Goal: Task Accomplishment & Management: Manage account settings

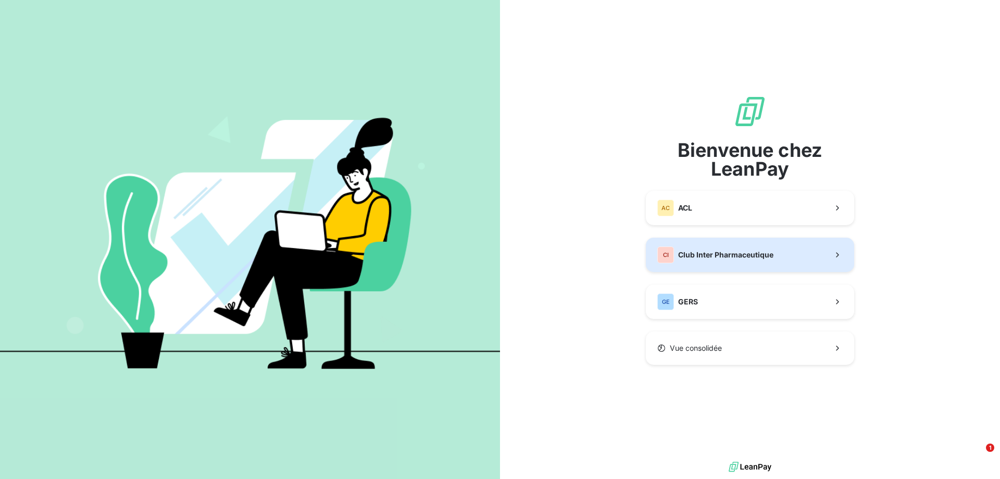
click at [718, 246] on div "CI Club Inter Pharmaceutique" at bounding box center [715, 254] width 116 height 17
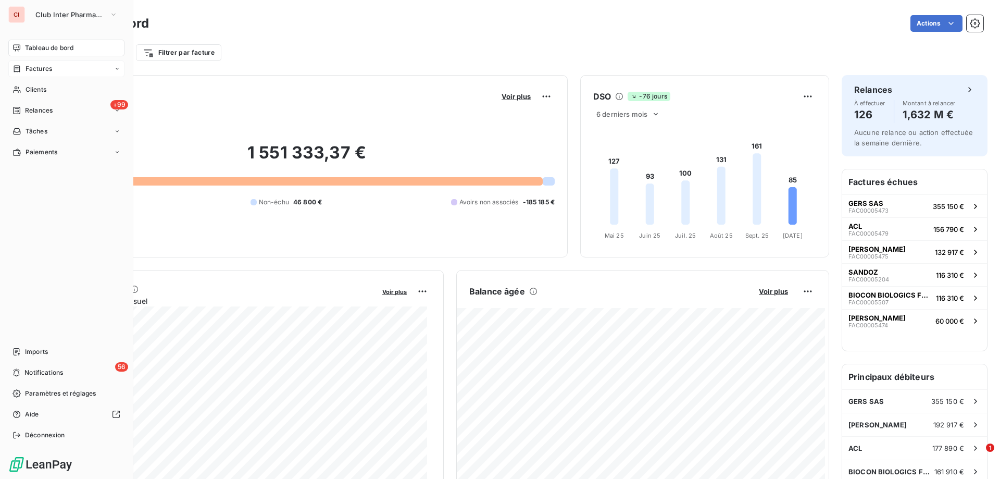
click at [46, 65] on span "Factures" at bounding box center [39, 68] width 27 height 9
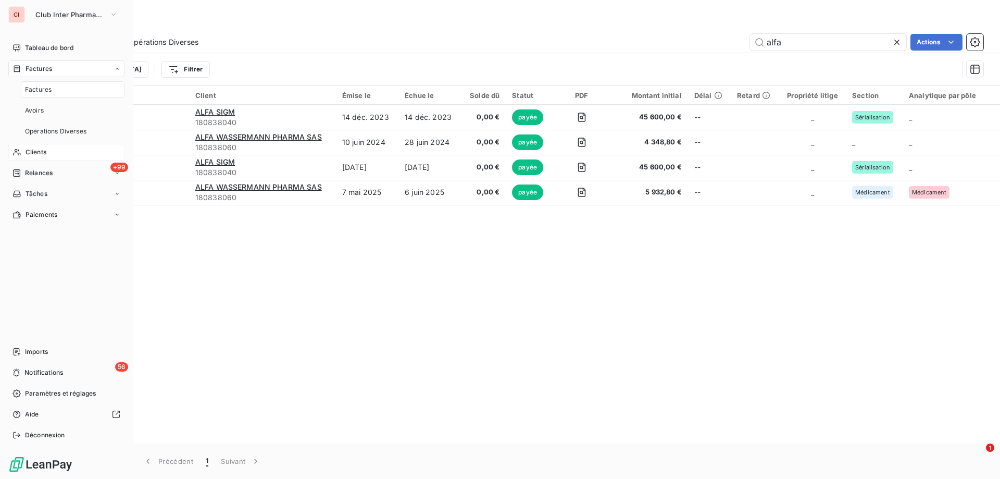
click at [42, 151] on span "Clients" at bounding box center [36, 151] width 21 height 9
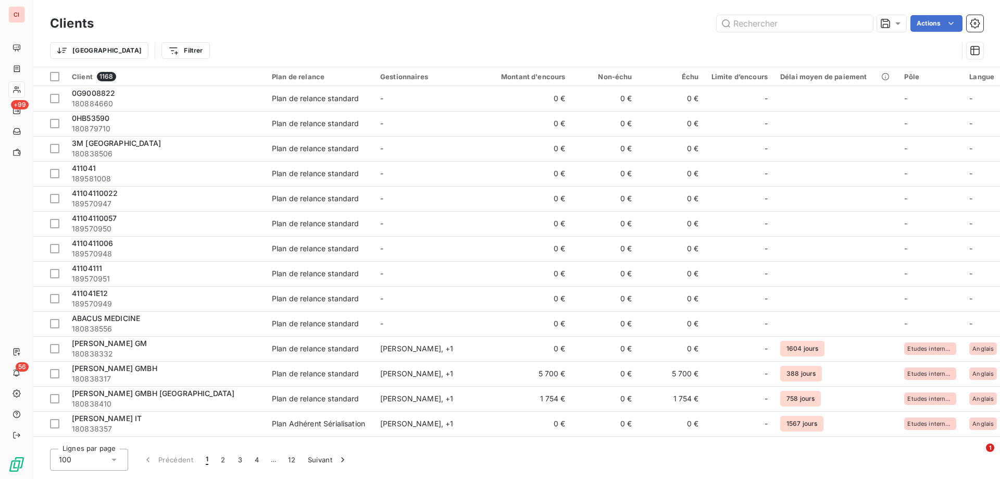
click at [231, 27] on div "Actions" at bounding box center [544, 23] width 877 height 17
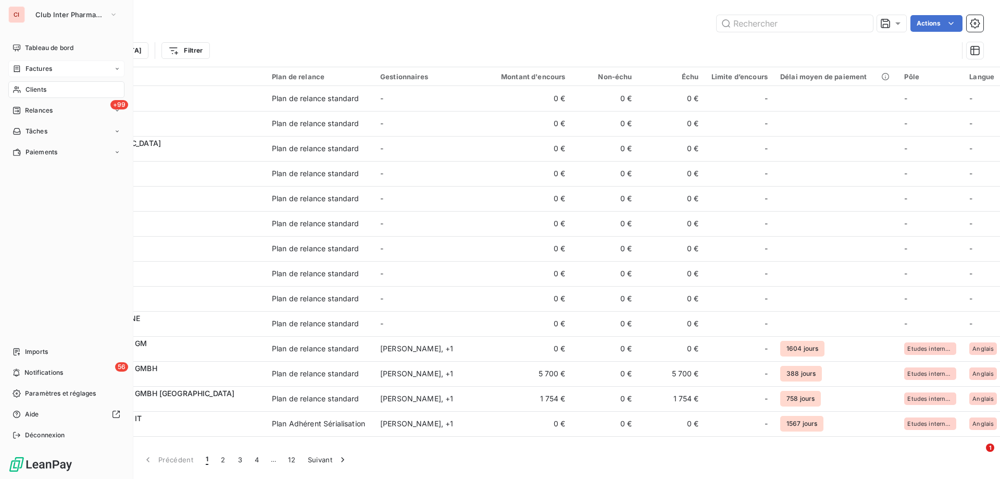
click at [32, 67] on span "Factures" at bounding box center [39, 68] width 27 height 9
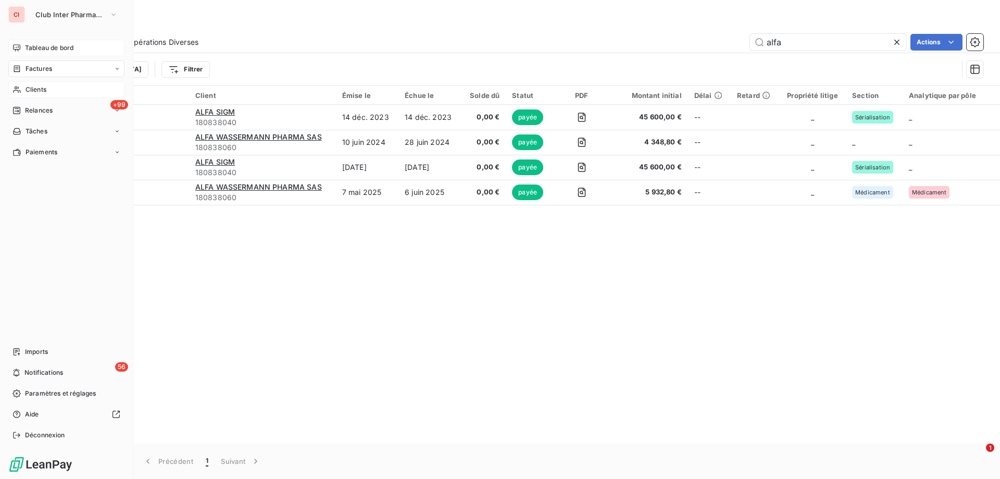
click at [32, 44] on span "Tableau de bord" at bounding box center [49, 47] width 48 height 9
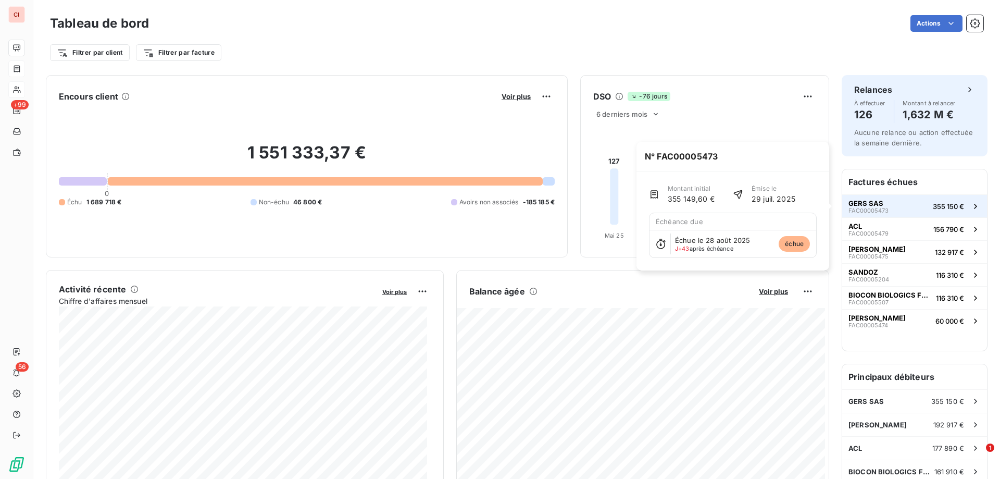
click at [865, 207] on span "FAC00005473" at bounding box center [868, 210] width 40 height 6
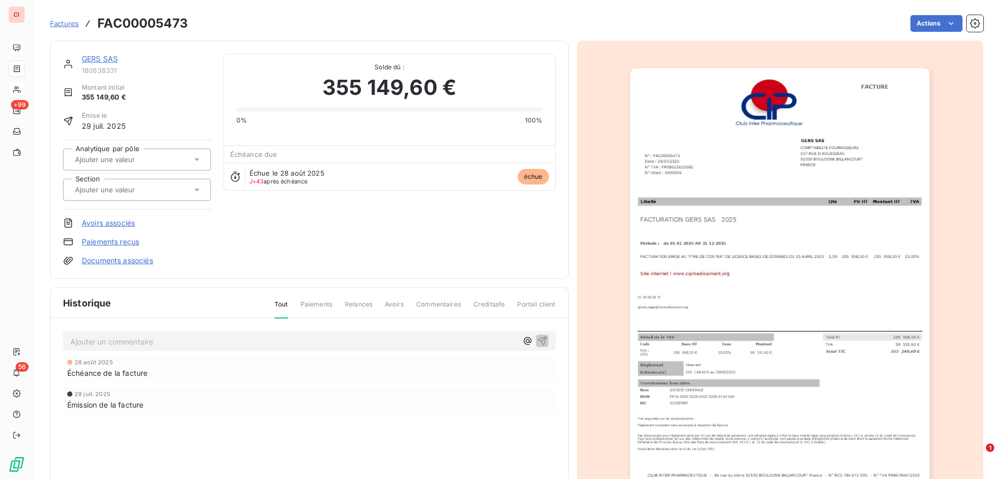
click at [109, 61] on link "GERS SAS" at bounding box center [100, 58] width 36 height 9
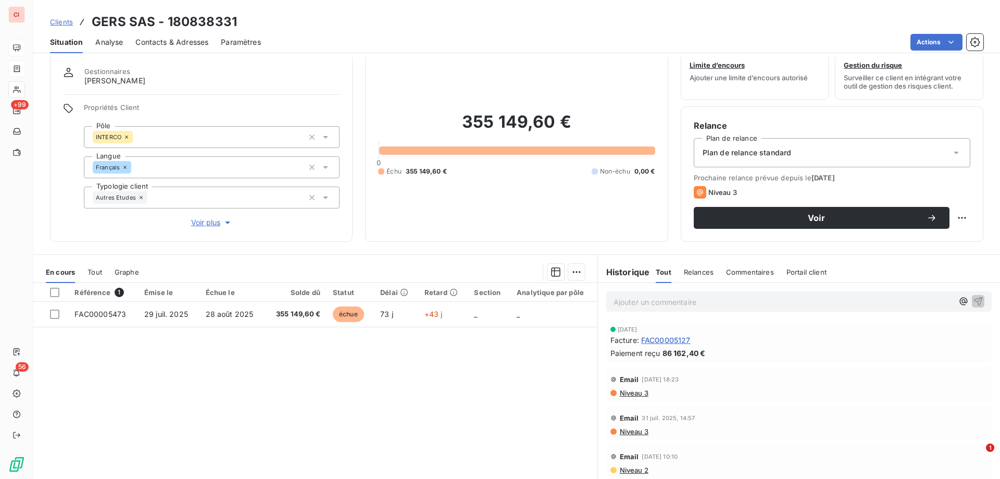
scroll to position [66, 0]
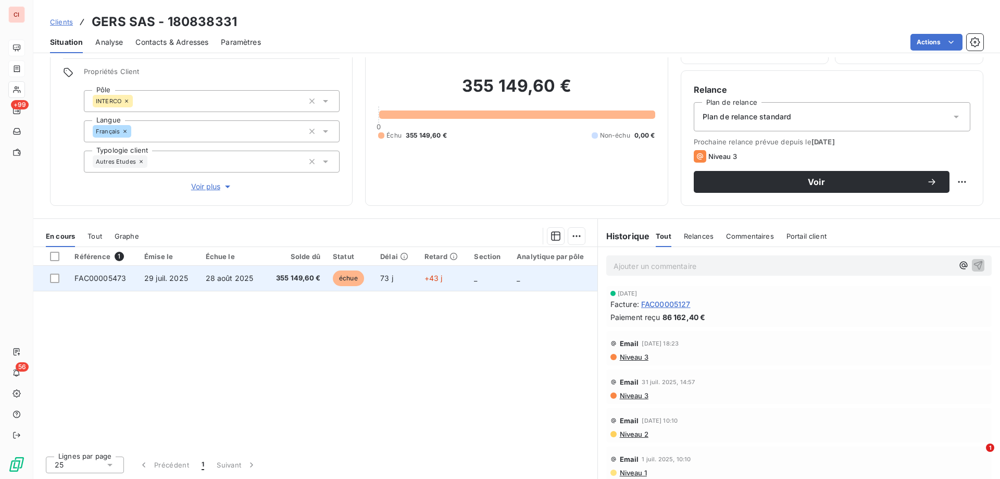
click at [307, 279] on span "355 149,60 €" at bounding box center [295, 278] width 49 height 10
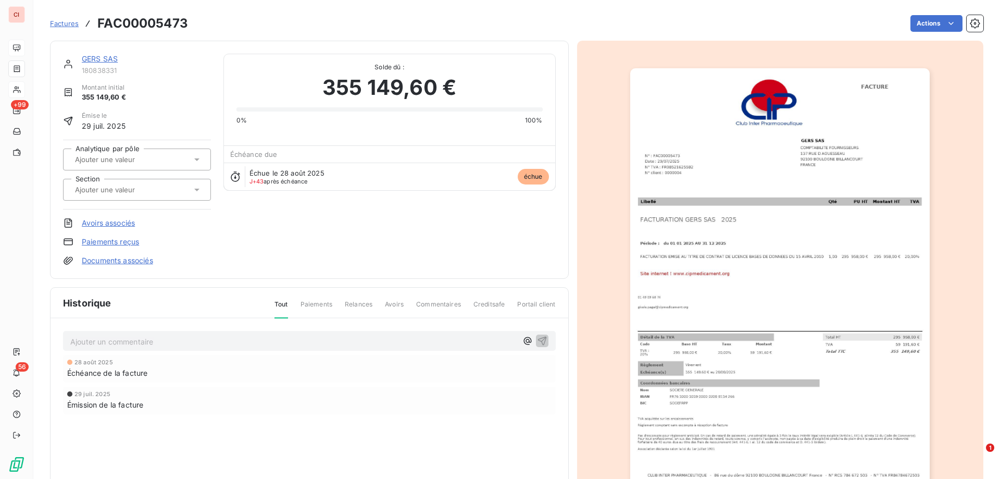
click at [108, 59] on link "GERS SAS" at bounding box center [100, 58] width 36 height 9
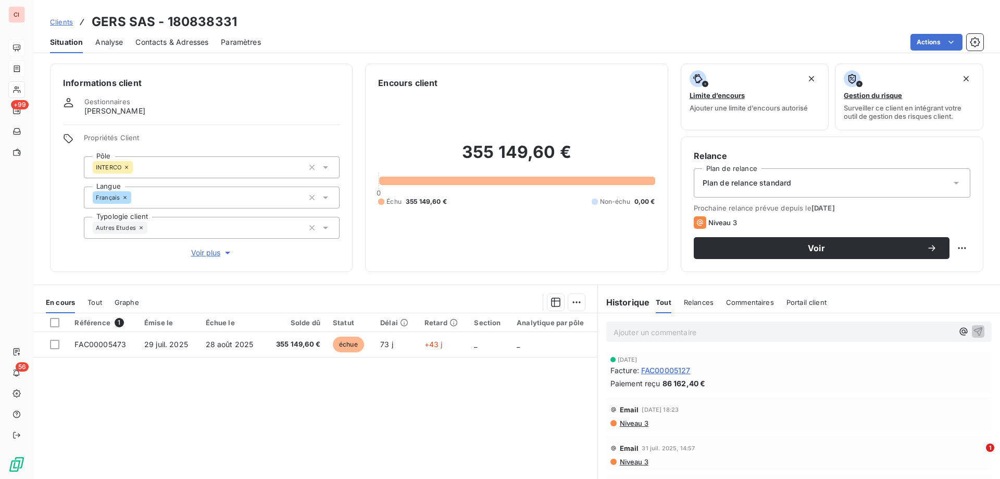
click at [197, 51] on div "Contacts & Adresses" at bounding box center [171, 42] width 73 height 22
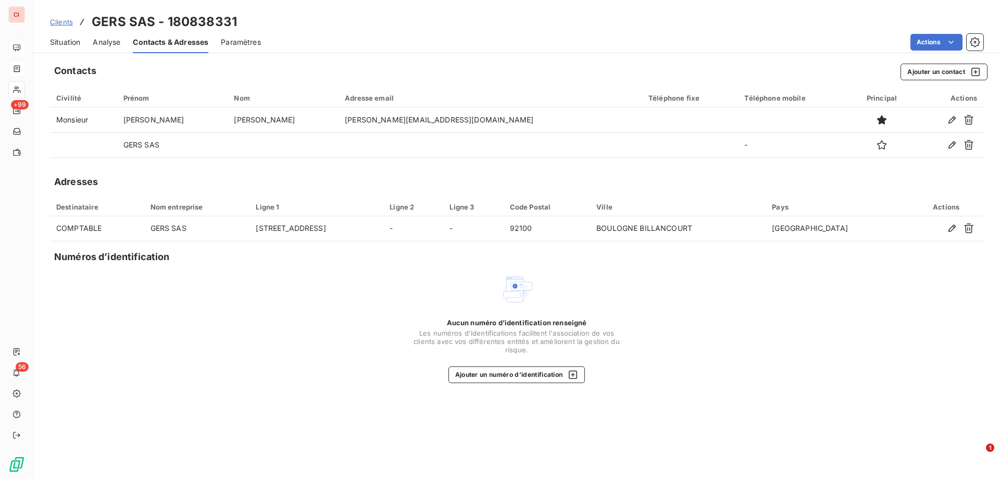
click at [58, 23] on span "Clients" at bounding box center [61, 22] width 23 height 8
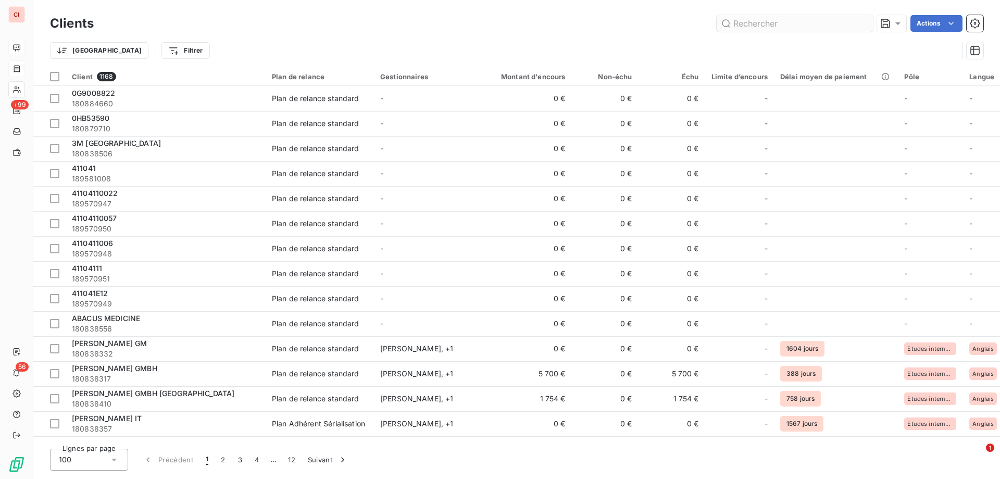
click at [760, 21] on input "text" at bounding box center [794, 23] width 156 height 17
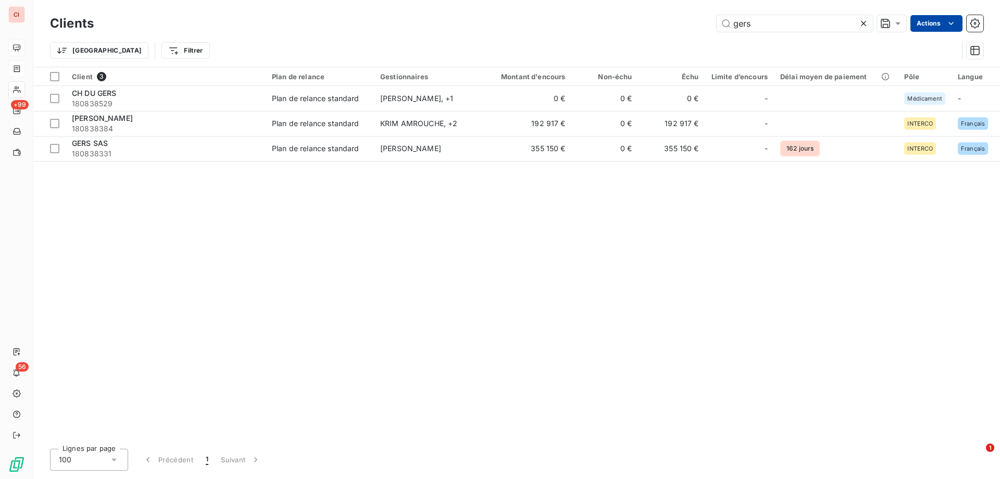
type input "gers"
click at [950, 23] on html "CI +99 56 Clients gers Actions Modifier le plan de relance (0 client) Propriété…" at bounding box center [500, 239] width 1000 height 479
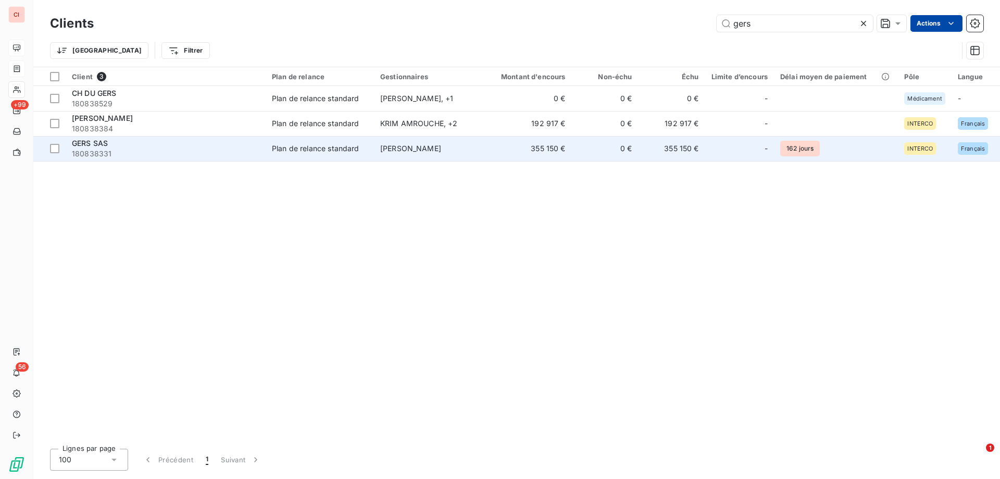
click at [424, 153] on td "[PERSON_NAME]" at bounding box center [428, 148] width 108 height 25
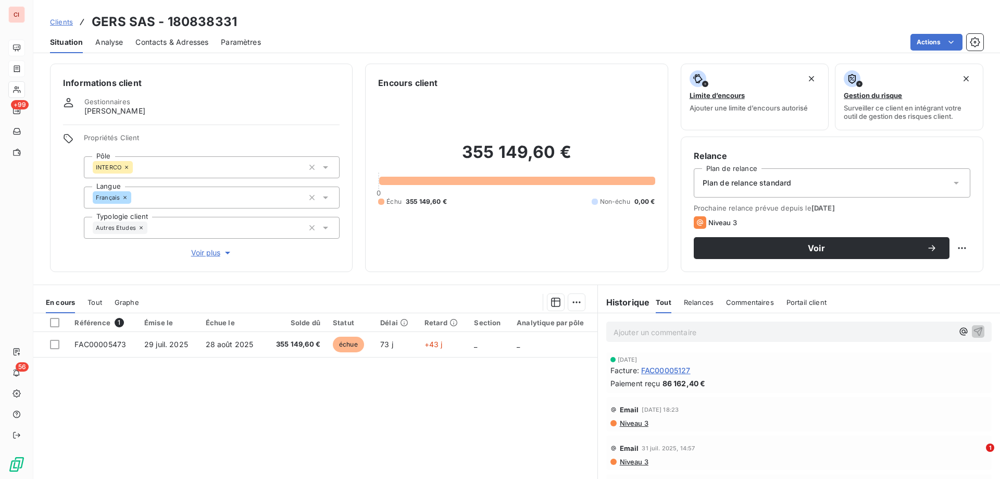
click at [925, 171] on div "Plan de relance standard" at bounding box center [832, 182] width 276 height 29
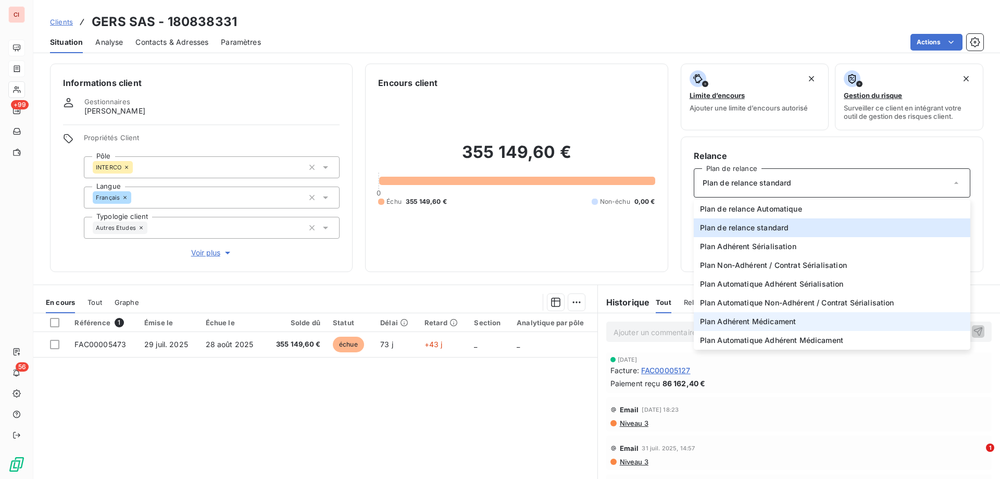
click at [771, 315] on li "Plan Adhérent Médicament" at bounding box center [832, 321] width 276 height 19
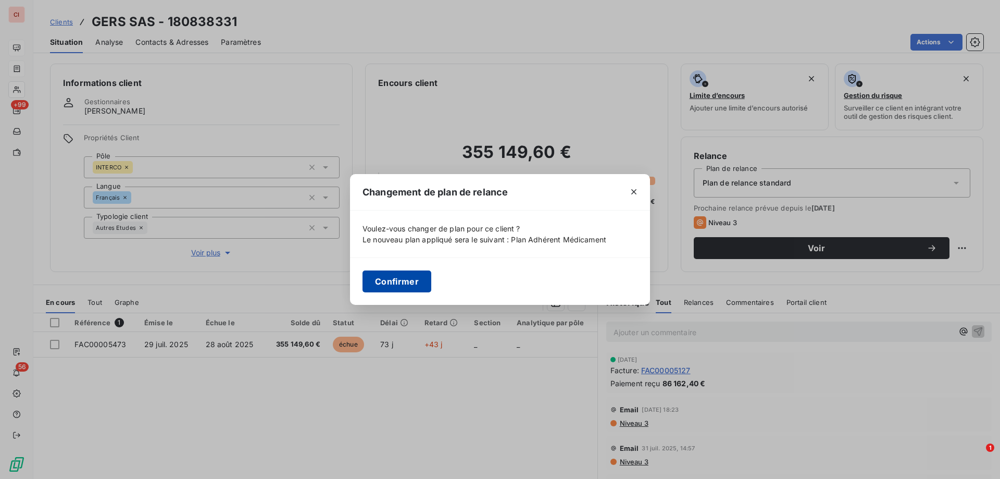
click at [418, 283] on button "Confirmer" at bounding box center [396, 281] width 69 height 22
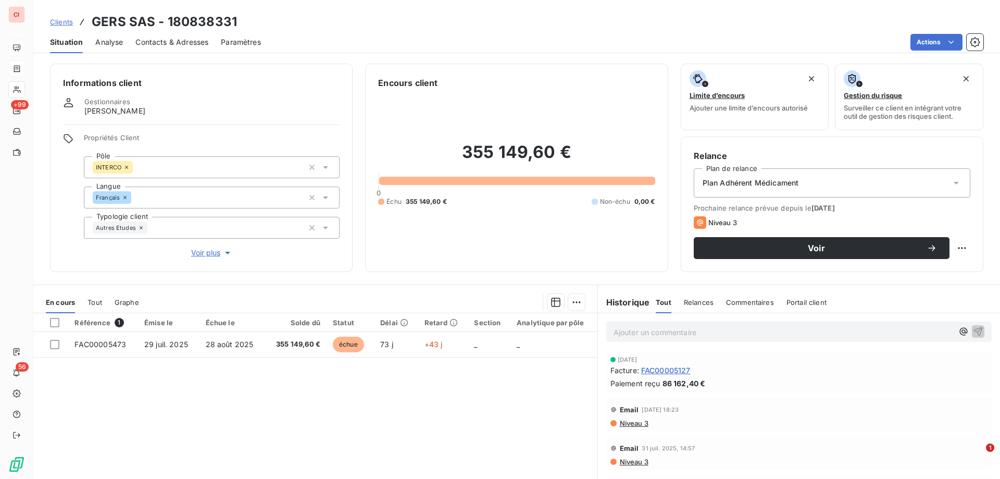
click at [952, 45] on html "CI +99 56 Clients GERS SAS - 180838331 Situation Analyse Contacts & Adresses Pa…" at bounding box center [500, 239] width 1000 height 479
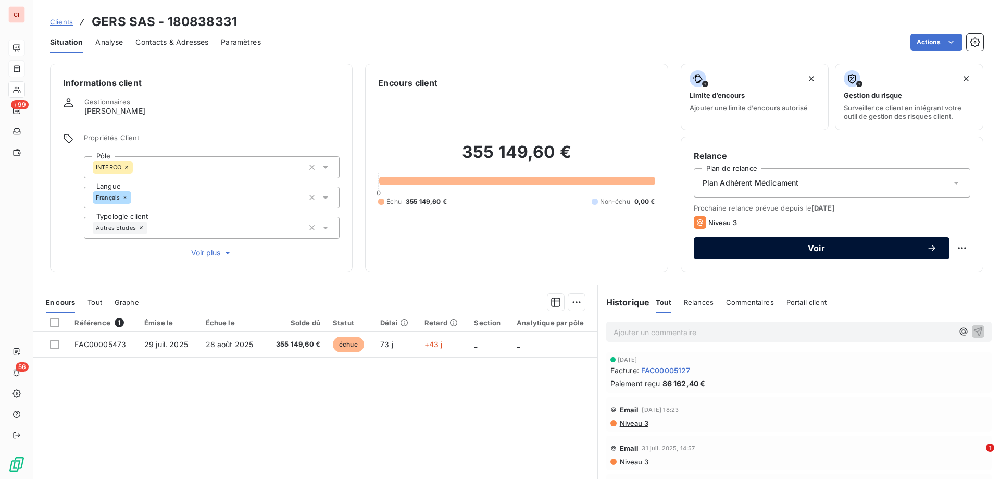
click at [809, 249] on span "Voir" at bounding box center [816, 248] width 220 height 8
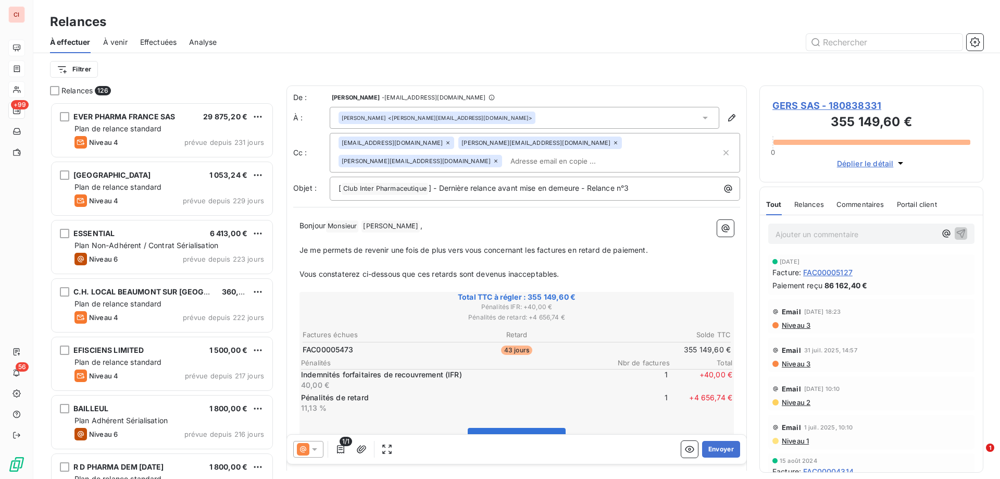
click at [320, 445] on div at bounding box center [308, 449] width 30 height 17
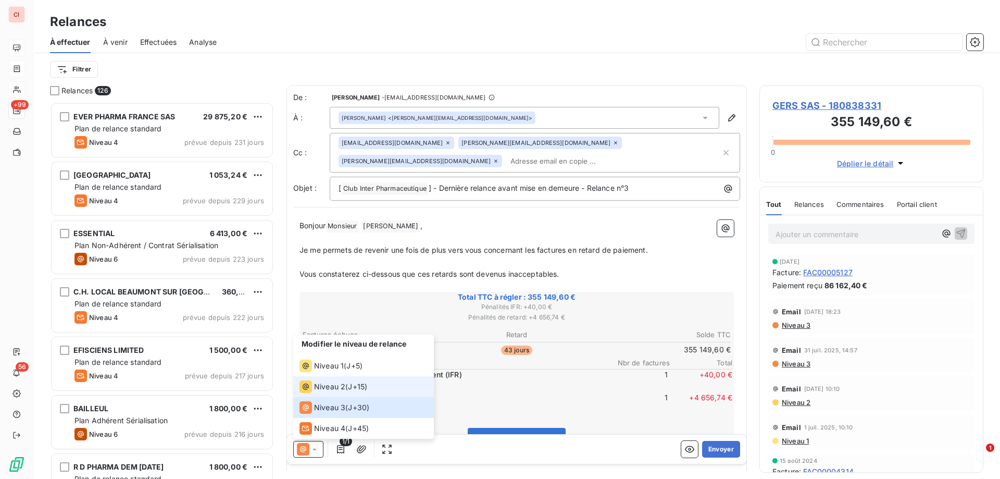
click at [330, 391] on span "Niveau 2" at bounding box center [329, 386] width 31 height 10
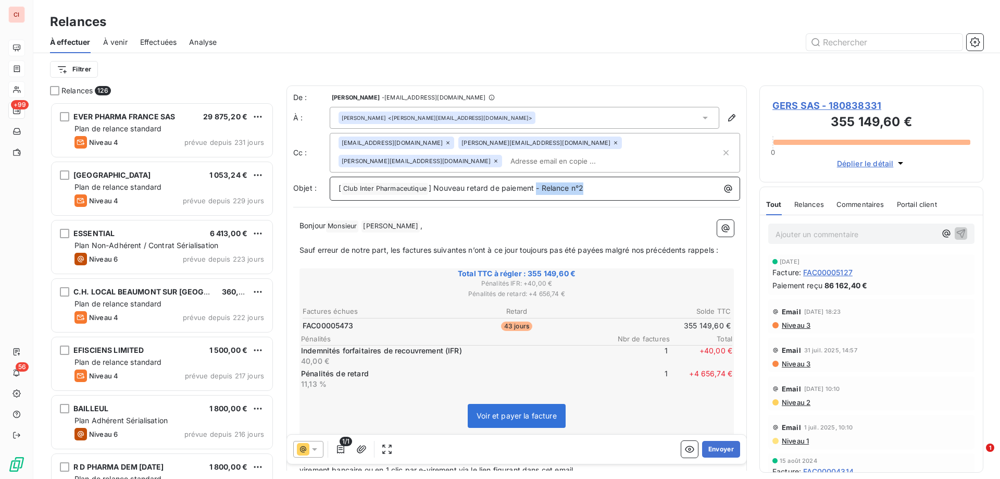
drag, startPoint x: 595, startPoint y: 191, endPoint x: 538, endPoint y: 192, distance: 56.8
click at [538, 192] on p "[ Club Inter Pharmaceutique ﻿ ] Nouveau retard de paiement - Relance n°2" at bounding box center [537, 188] width 398 height 12
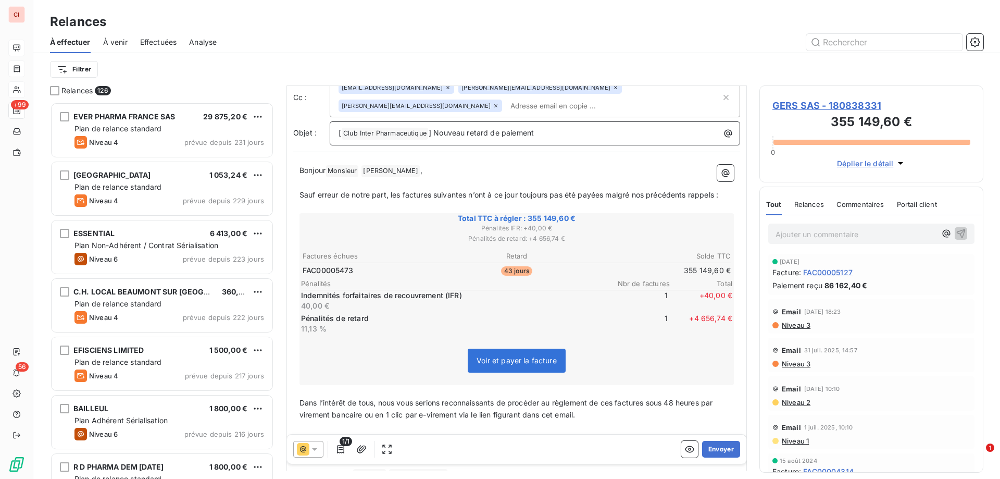
scroll to position [158, 0]
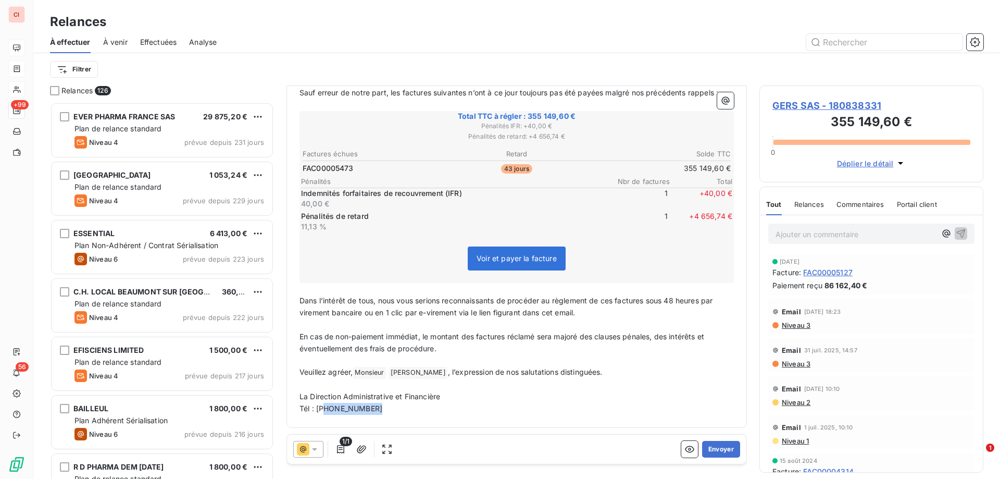
drag, startPoint x: 374, startPoint y: 408, endPoint x: 326, endPoint y: 410, distance: 47.4
click at [326, 410] on p "Tél : [PHONE_NUMBER]" at bounding box center [516, 409] width 434 height 12
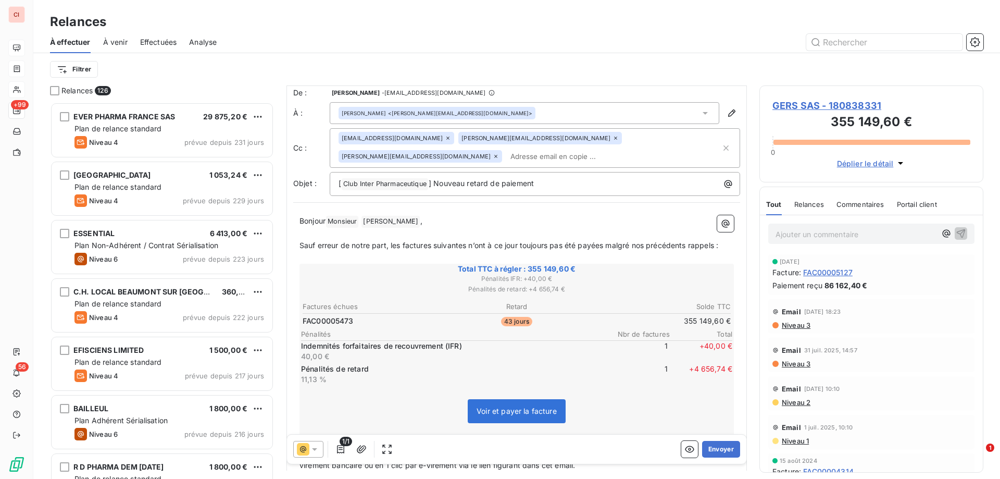
scroll to position [0, 0]
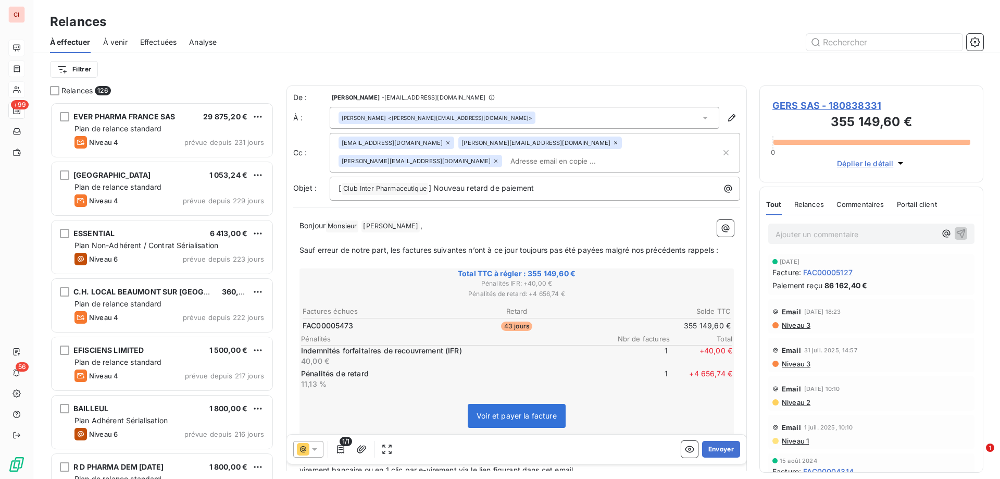
click at [612, 140] on icon at bounding box center [615, 143] width 6 height 6
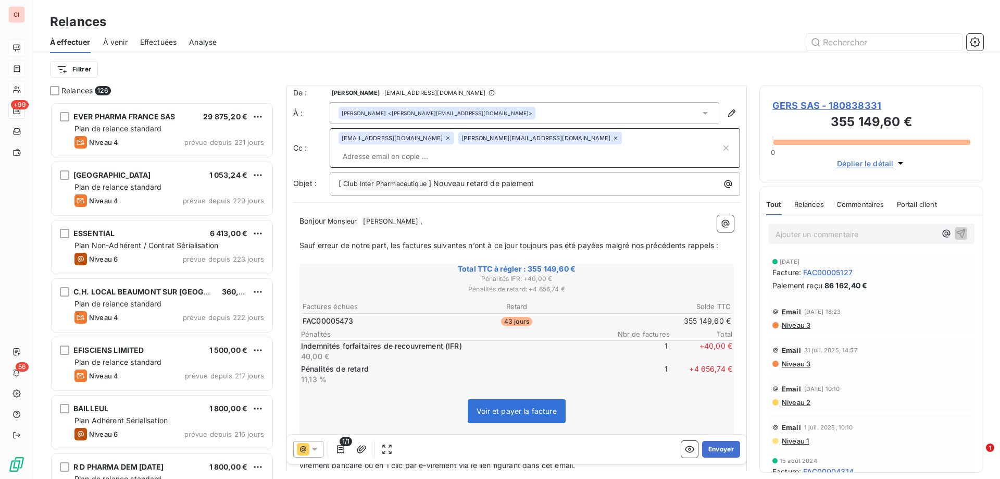
scroll to position [105, 0]
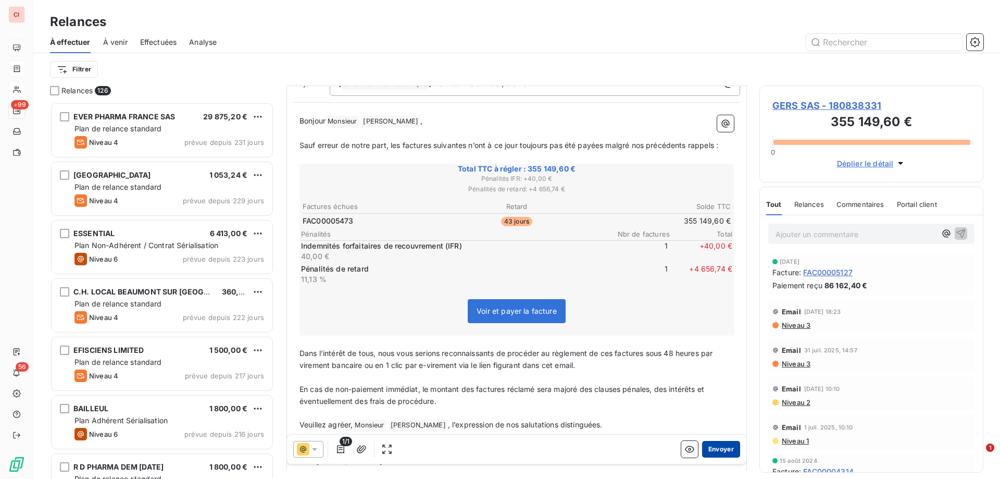
click at [714, 449] on button "Envoyer" at bounding box center [721, 449] width 38 height 17
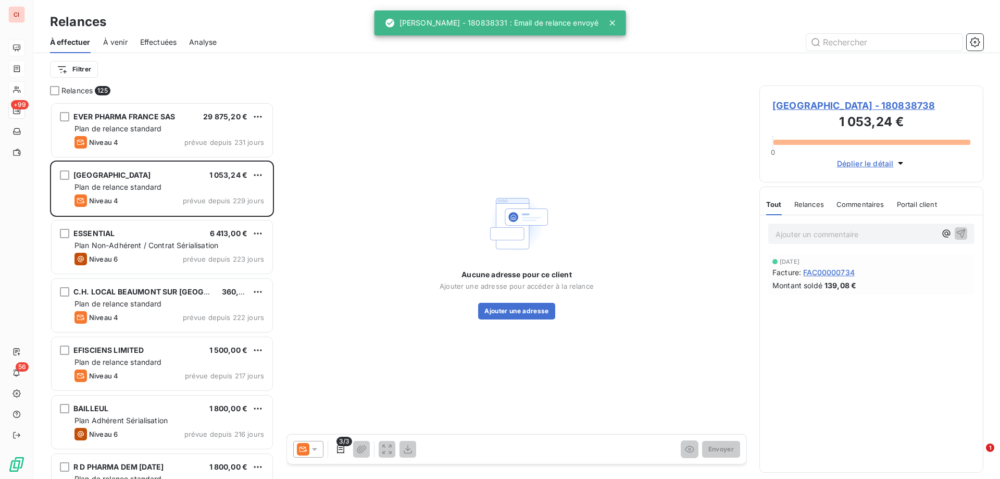
click at [163, 41] on span "Effectuées" at bounding box center [158, 42] width 37 height 10
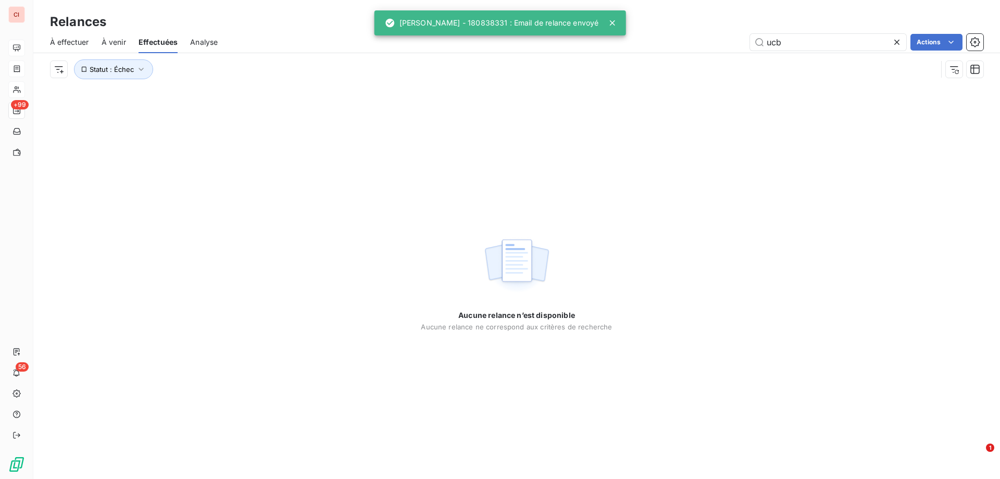
click at [114, 41] on span "À venir" at bounding box center [114, 42] width 24 height 10
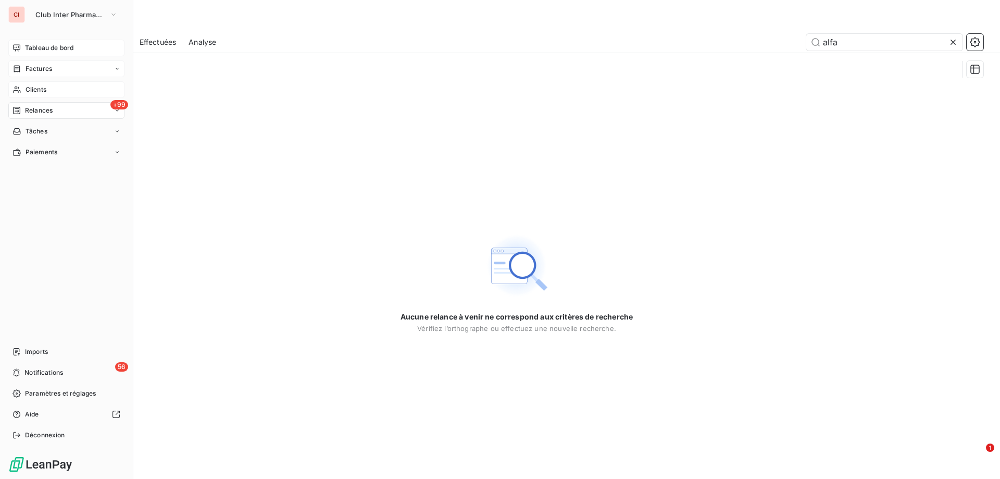
click at [36, 86] on span "Clients" at bounding box center [36, 89] width 21 height 9
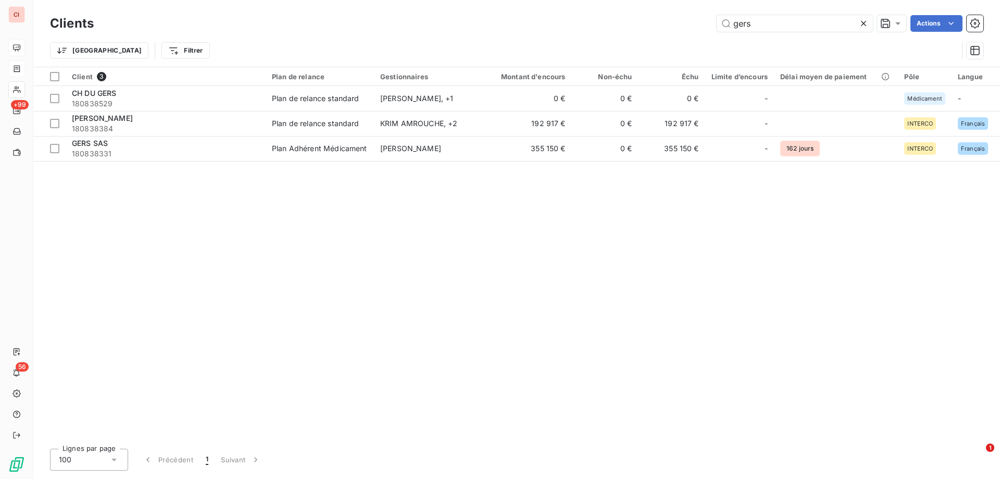
click at [861, 24] on icon at bounding box center [863, 23] width 10 height 10
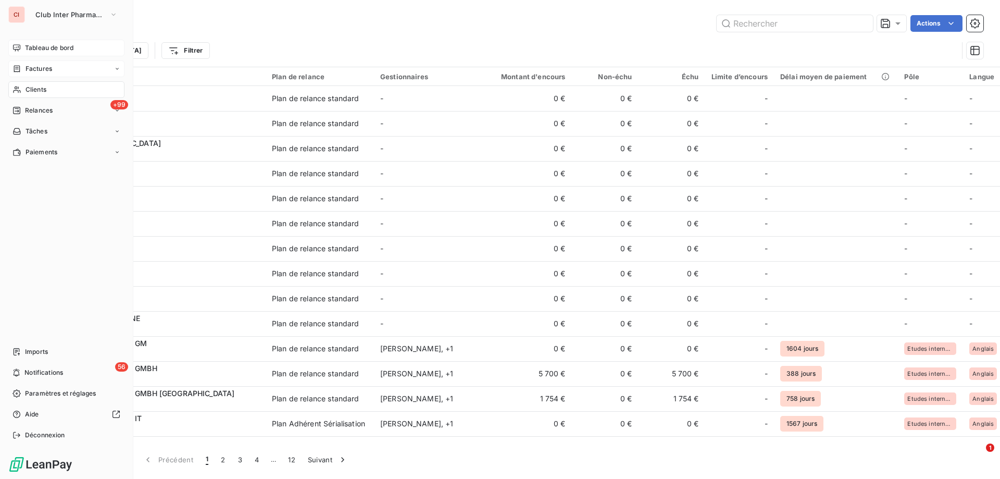
click at [22, 90] on div "Clients" at bounding box center [66, 89] width 116 height 17
click at [35, 87] on span "Clients" at bounding box center [36, 89] width 21 height 9
click at [36, 83] on div "Clients" at bounding box center [66, 89] width 116 height 17
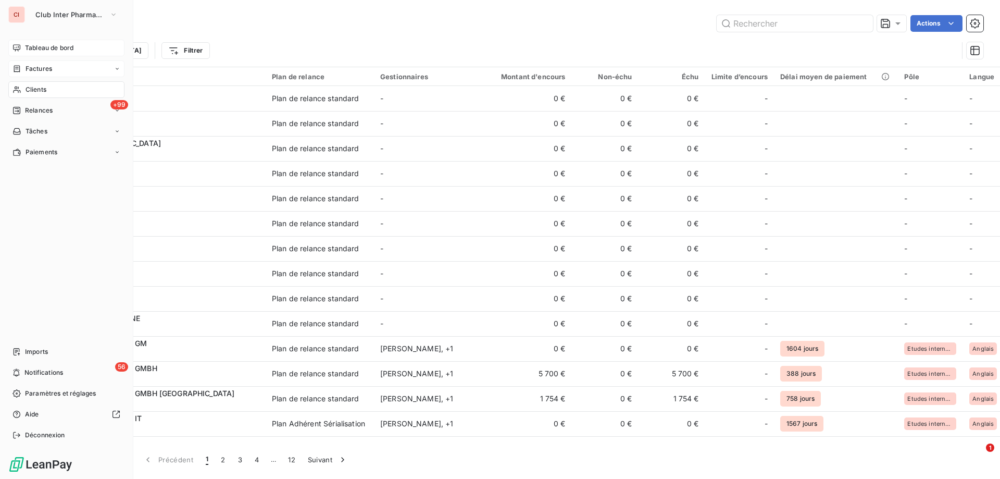
click at [46, 52] on span "Tableau de bord" at bounding box center [49, 47] width 48 height 9
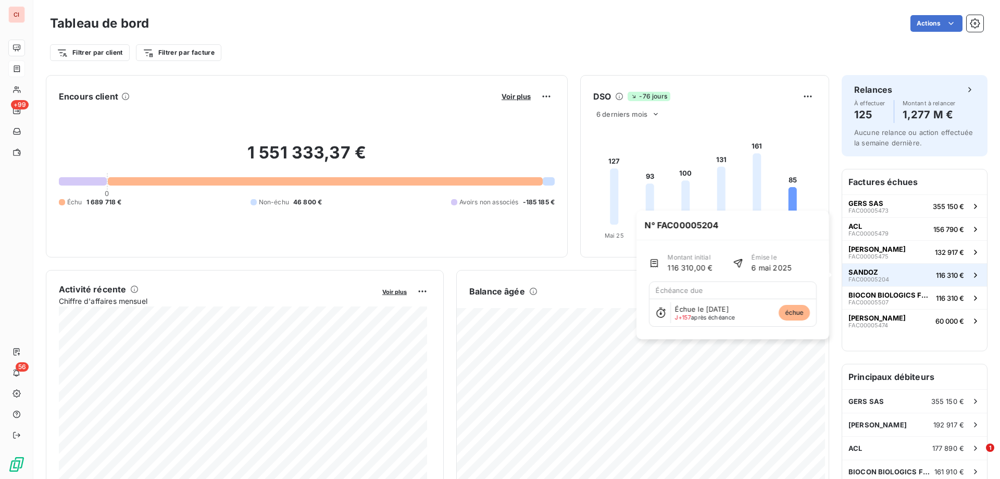
click at [853, 273] on span "SANDOZ" at bounding box center [863, 272] width 30 height 8
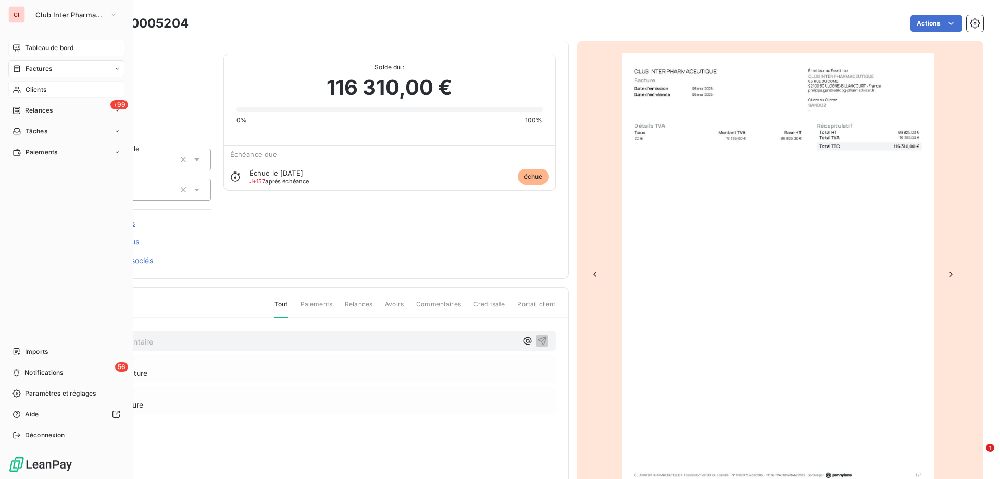
click at [33, 87] on span "Clients" at bounding box center [36, 89] width 21 height 9
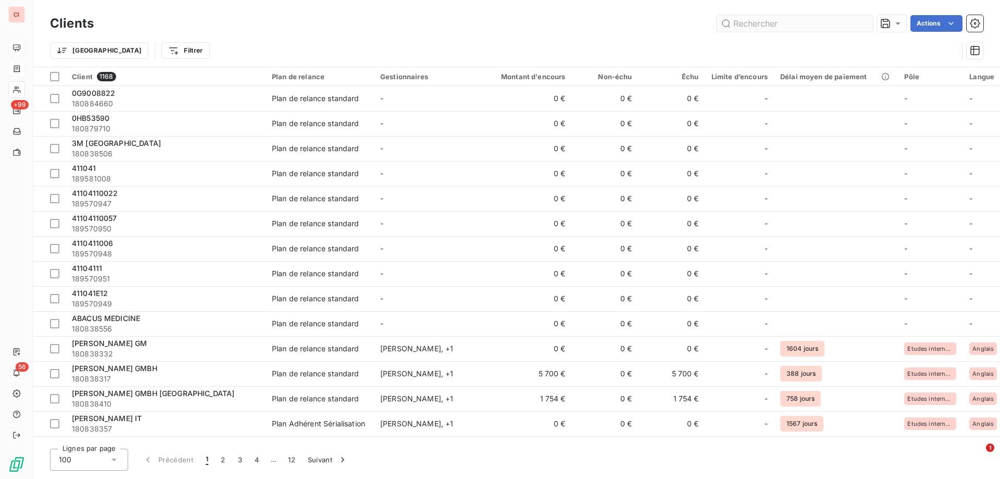
click at [761, 27] on input "text" at bounding box center [794, 23] width 156 height 17
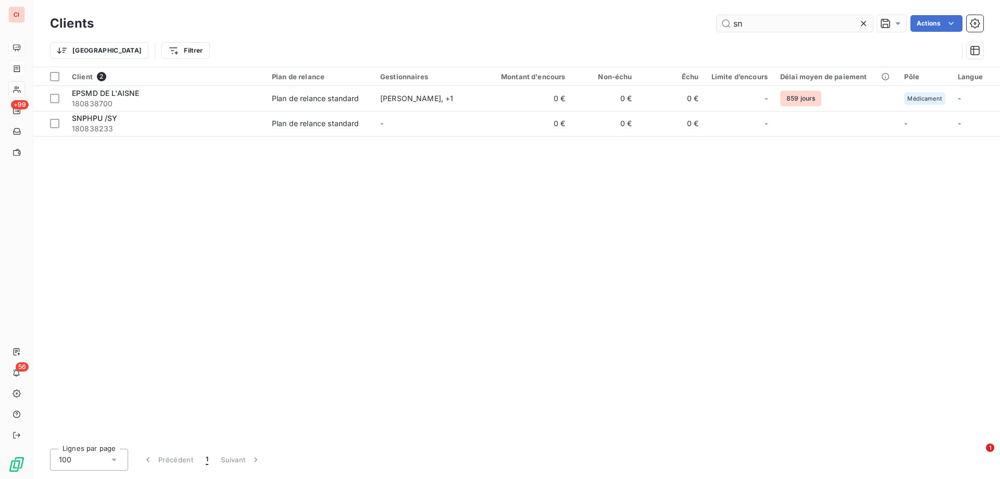
type input "s"
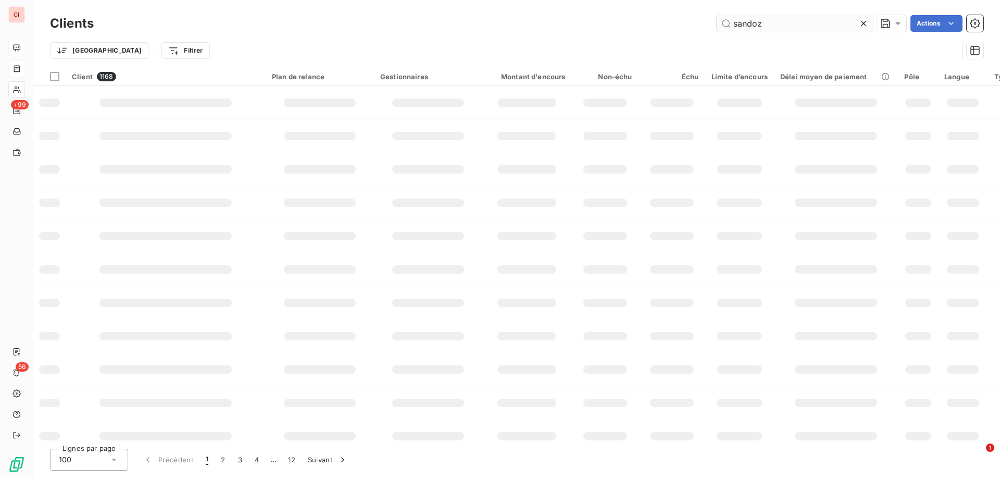
type input "sandoz"
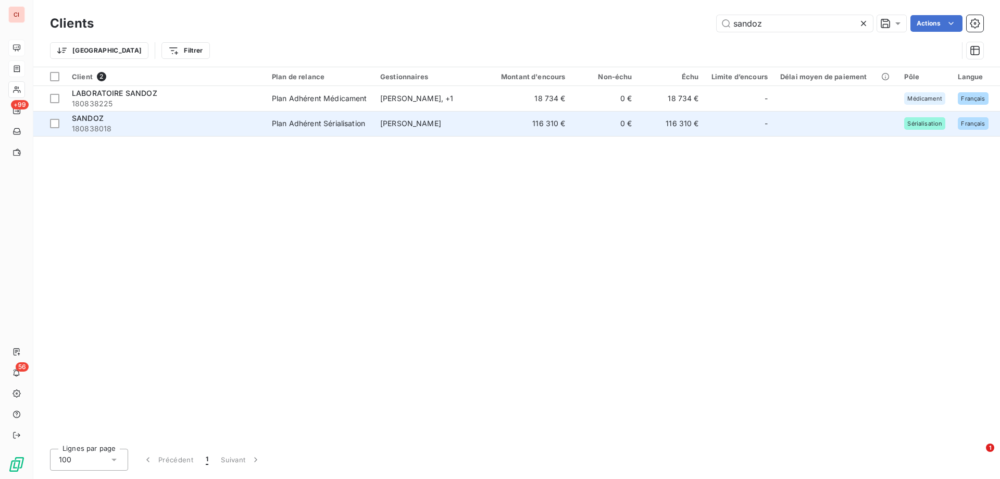
click at [274, 121] on div "Plan Adhérent Sérialisation" at bounding box center [318, 123] width 93 height 10
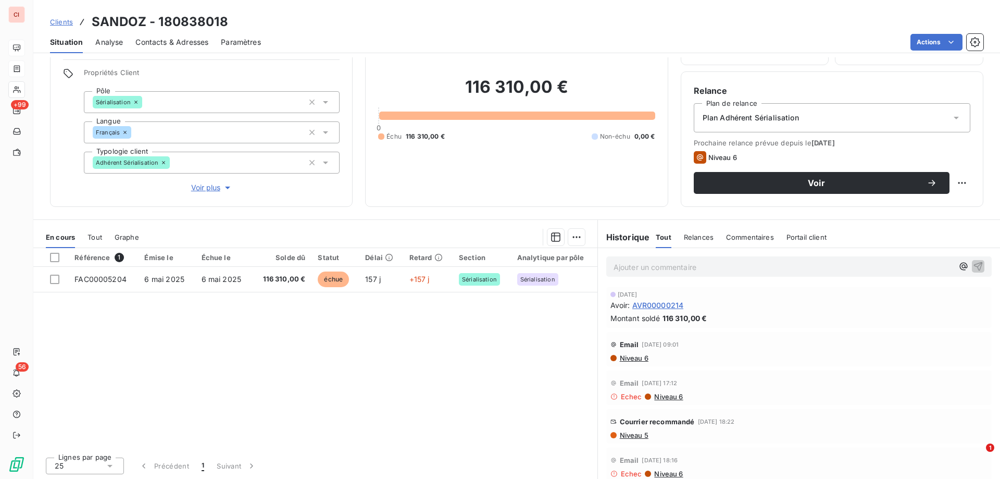
scroll to position [66, 0]
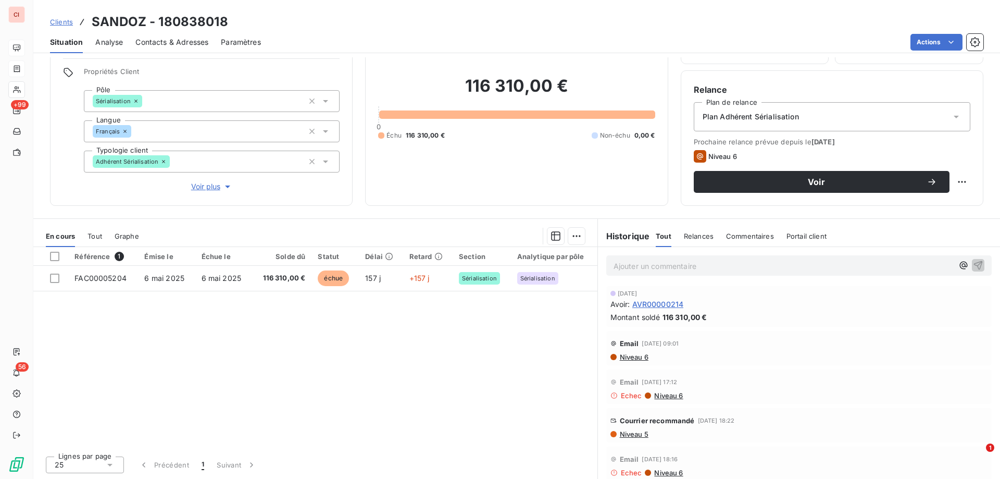
click at [651, 306] on span "AVR00000214" at bounding box center [658, 303] width 52 height 11
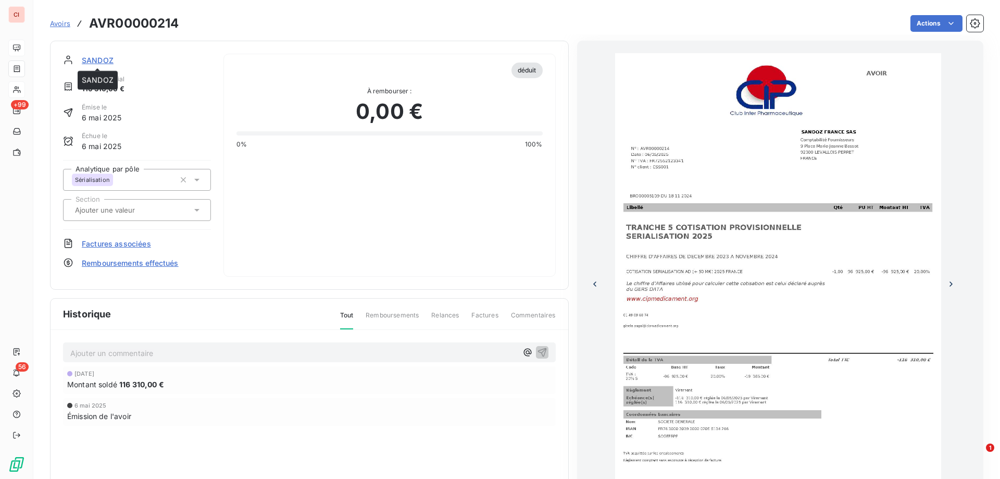
click at [99, 60] on span "SANDOZ" at bounding box center [98, 60] width 32 height 11
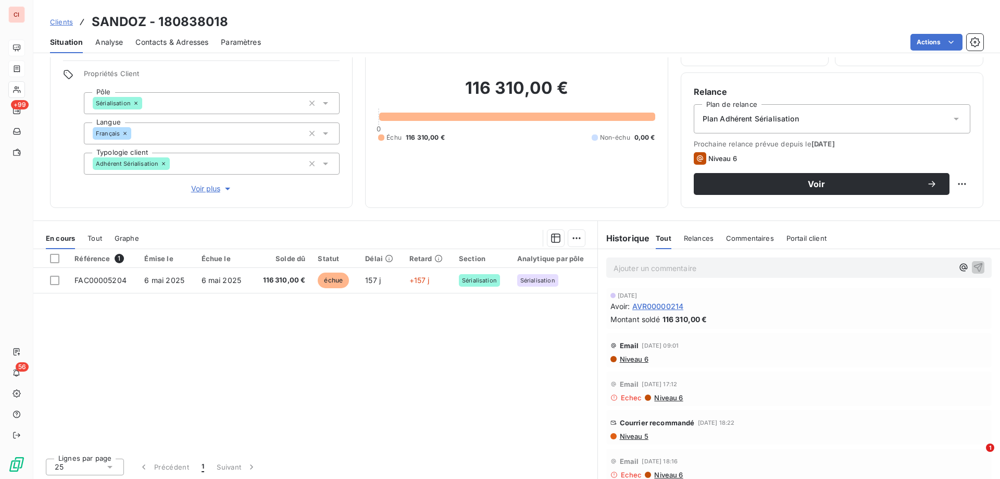
scroll to position [66, 0]
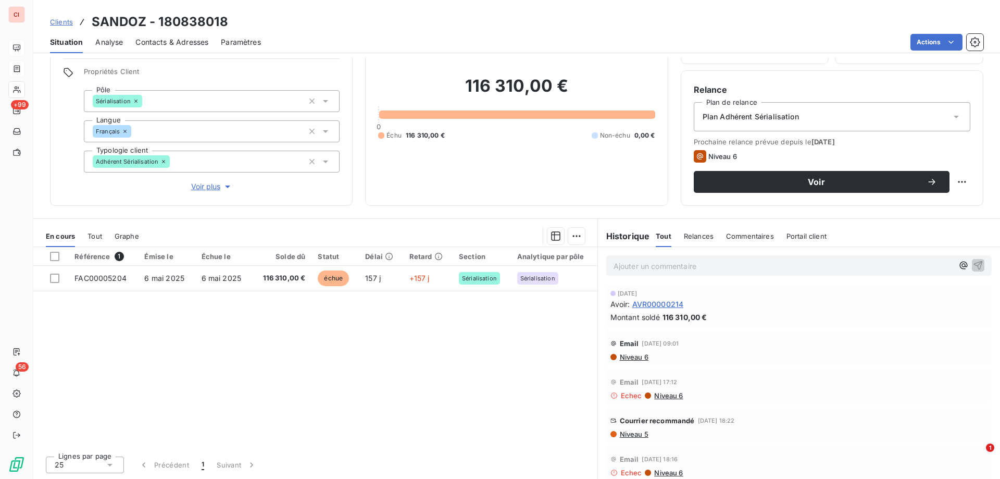
click at [665, 298] on span "AVR00000214" at bounding box center [658, 303] width 52 height 11
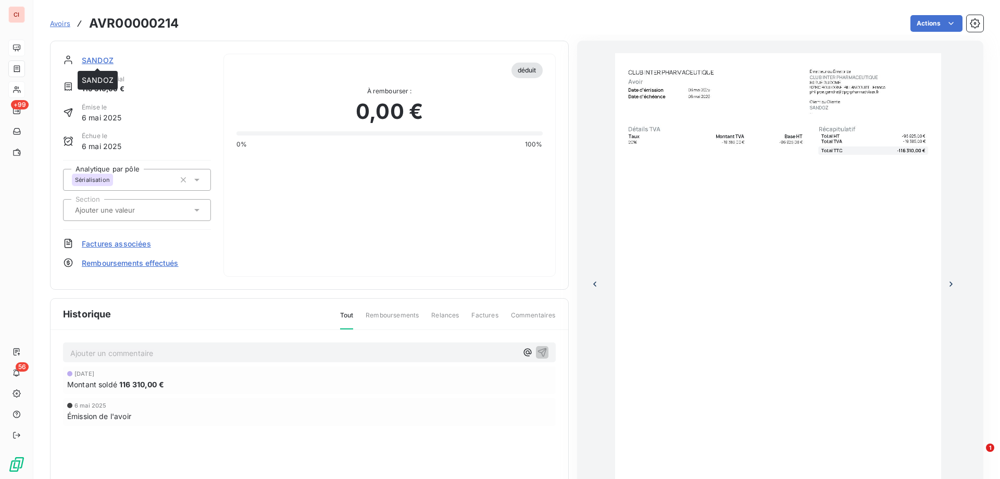
click at [110, 61] on span "SANDOZ" at bounding box center [98, 60] width 32 height 11
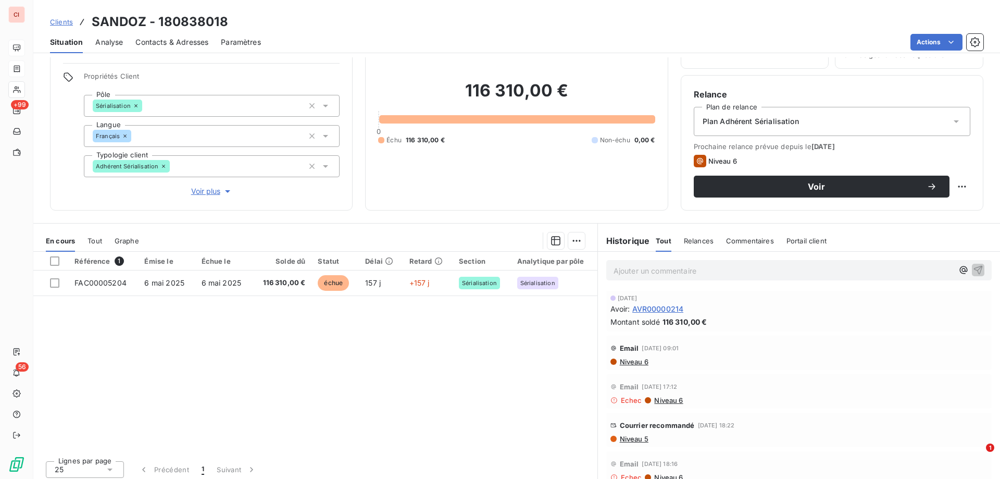
scroll to position [66, 0]
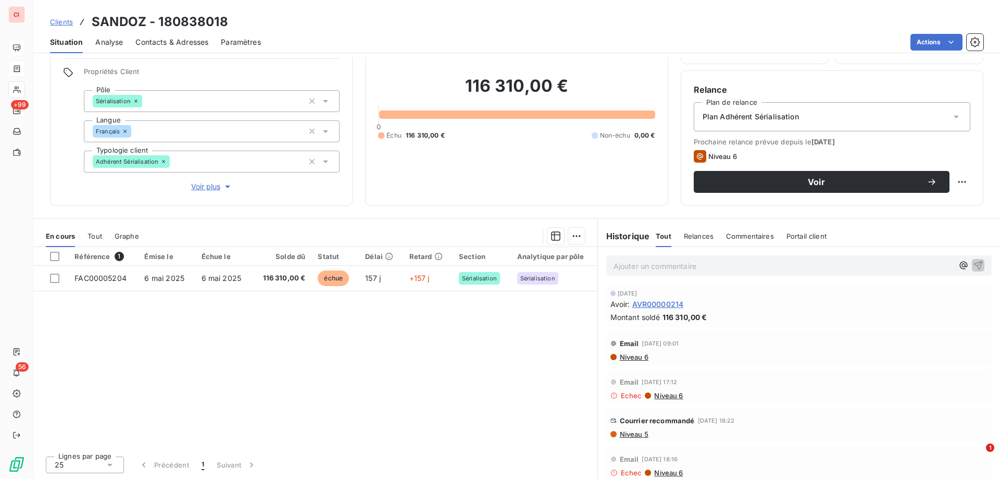
click at [757, 242] on div "Commentaires" at bounding box center [750, 236] width 48 height 22
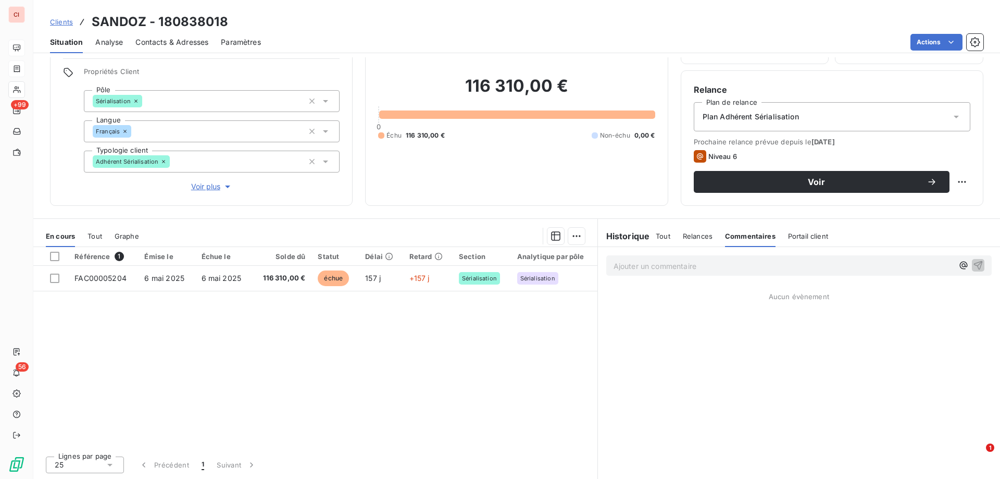
click at [697, 237] on span "Relances" at bounding box center [698, 236] width 30 height 8
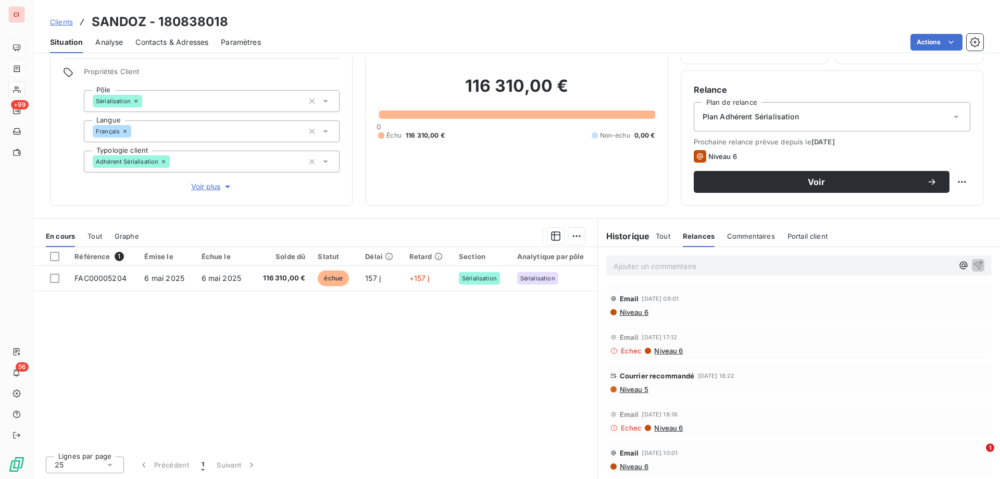
click at [663, 237] on span "Tout" at bounding box center [663, 236] width 15 height 8
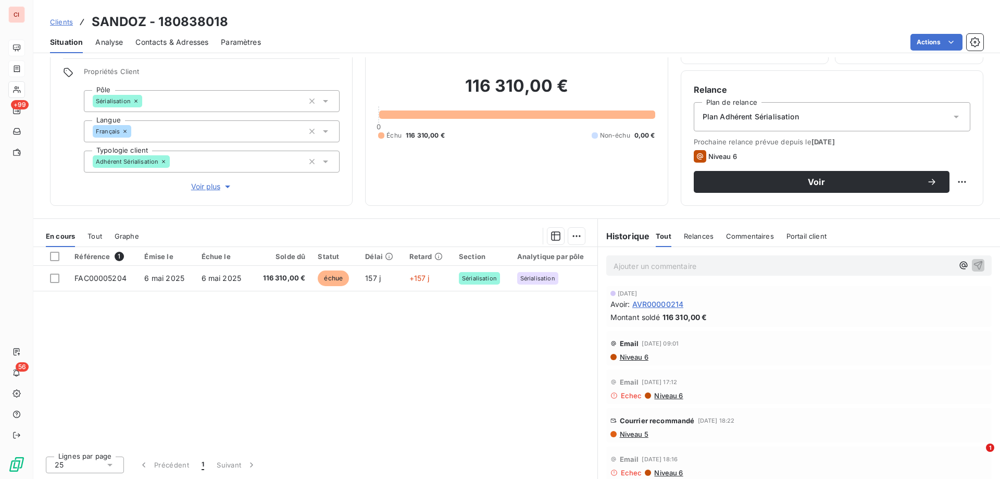
click at [160, 37] on span "Contacts & Adresses" at bounding box center [171, 42] width 73 height 10
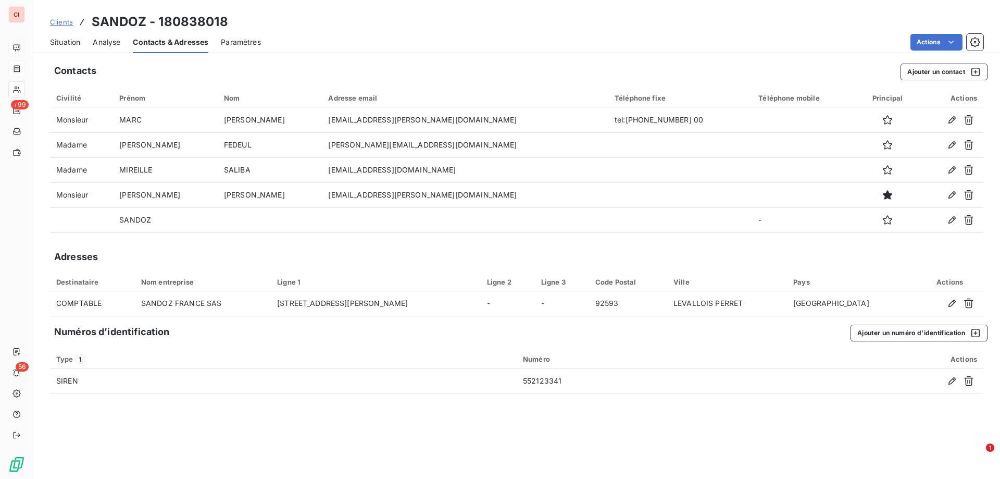
click at [66, 44] on span "Situation" at bounding box center [65, 42] width 30 height 10
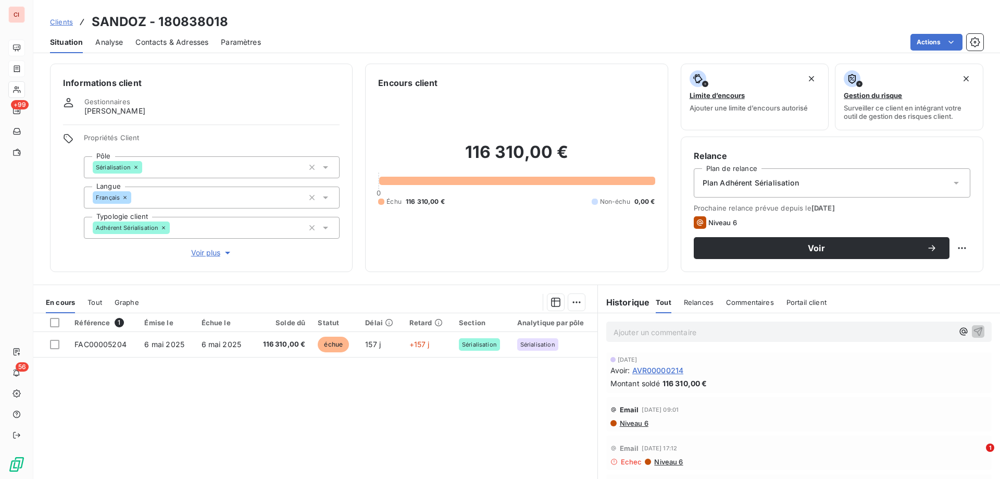
click at [184, 37] on span "Contacts & Adresses" at bounding box center [171, 42] width 73 height 10
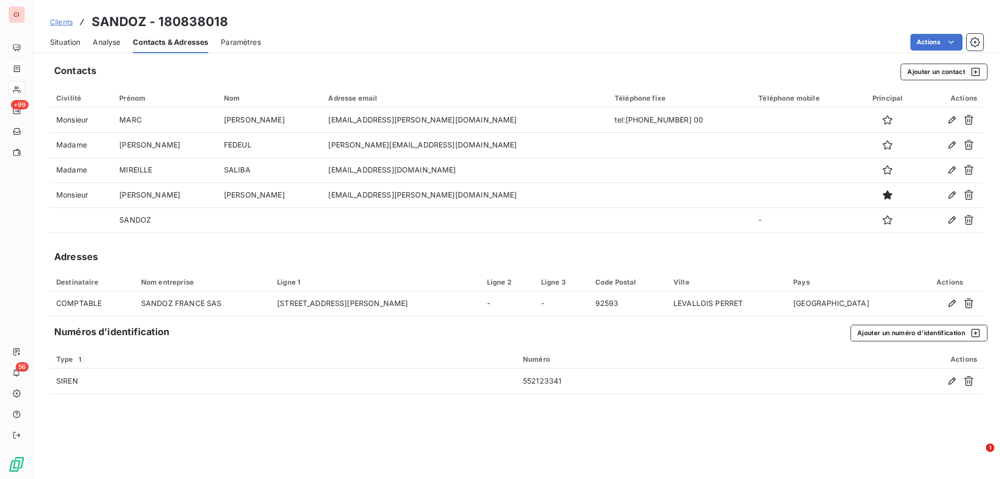
click at [110, 46] on span "Analyse" at bounding box center [107, 42] width 28 height 10
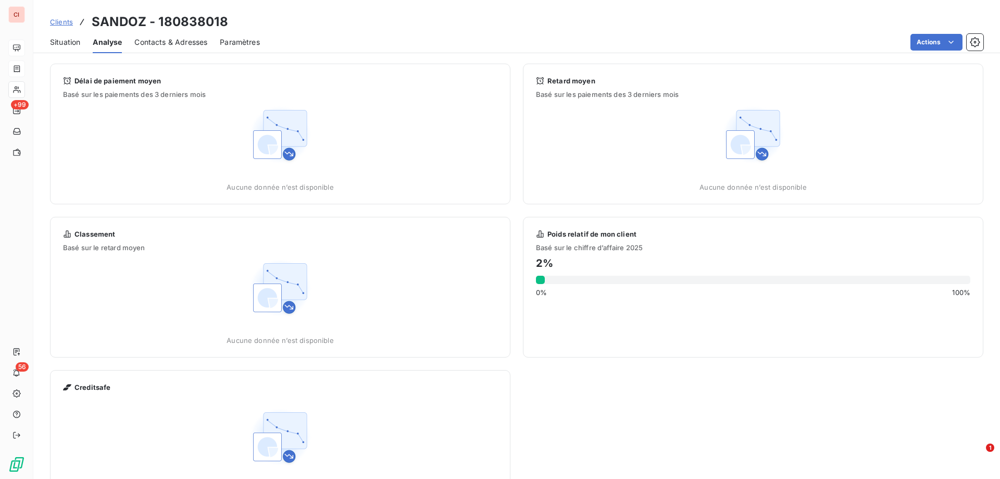
click at [73, 48] on div "Situation" at bounding box center [65, 42] width 30 height 22
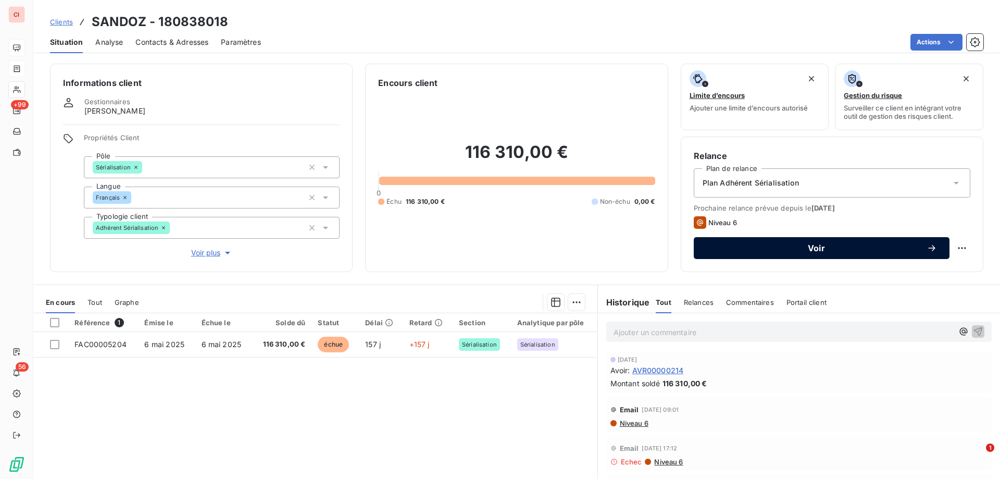
click at [794, 254] on button "Voir" at bounding box center [822, 248] width 256 height 22
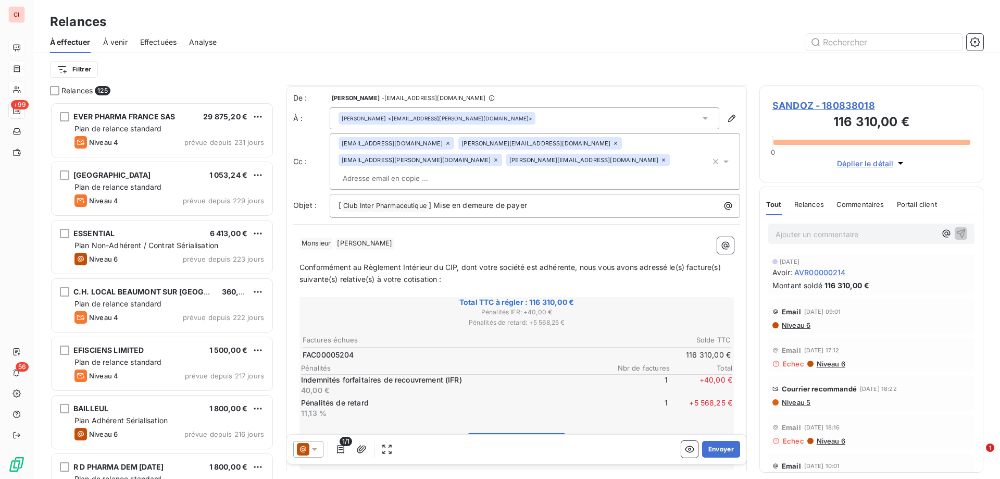
scroll to position [209, 0]
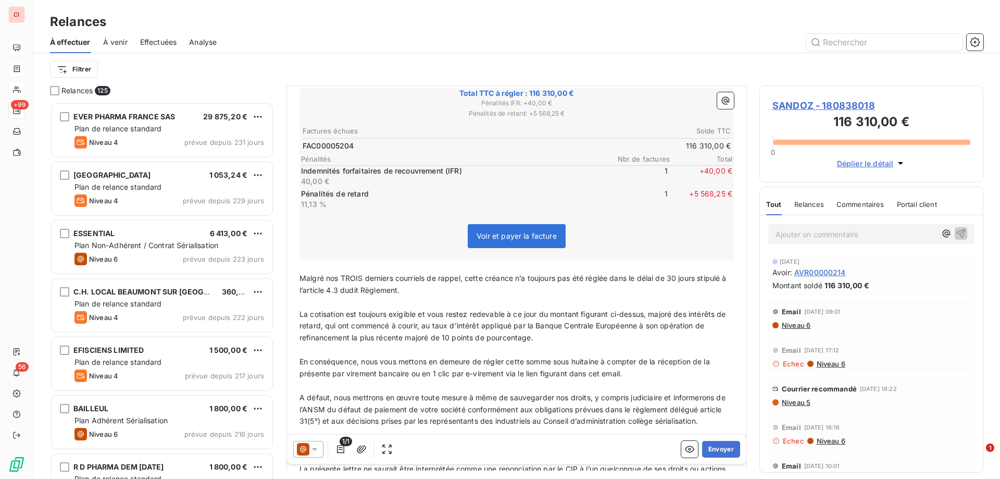
click at [316, 449] on icon at bounding box center [314, 449] width 5 height 3
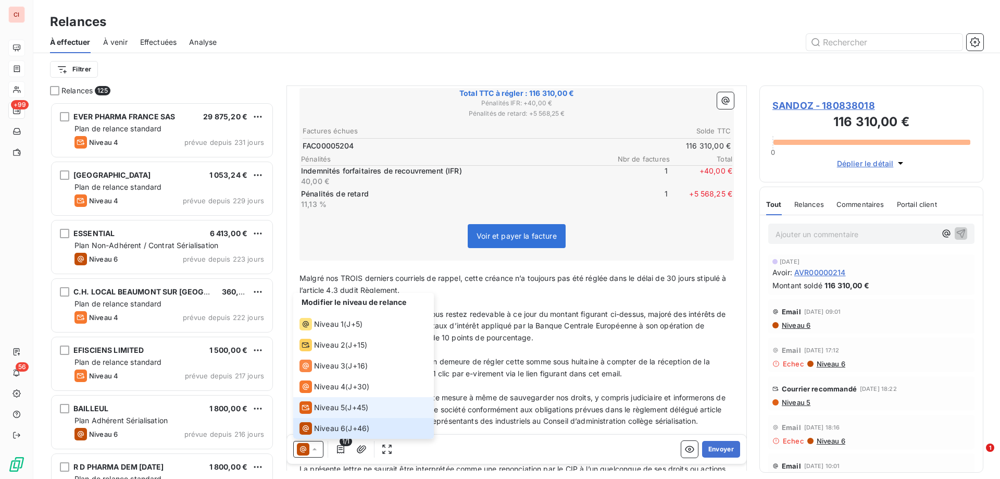
click at [322, 401] on div "Niveau 5" at bounding box center [321, 407] width 45 height 12
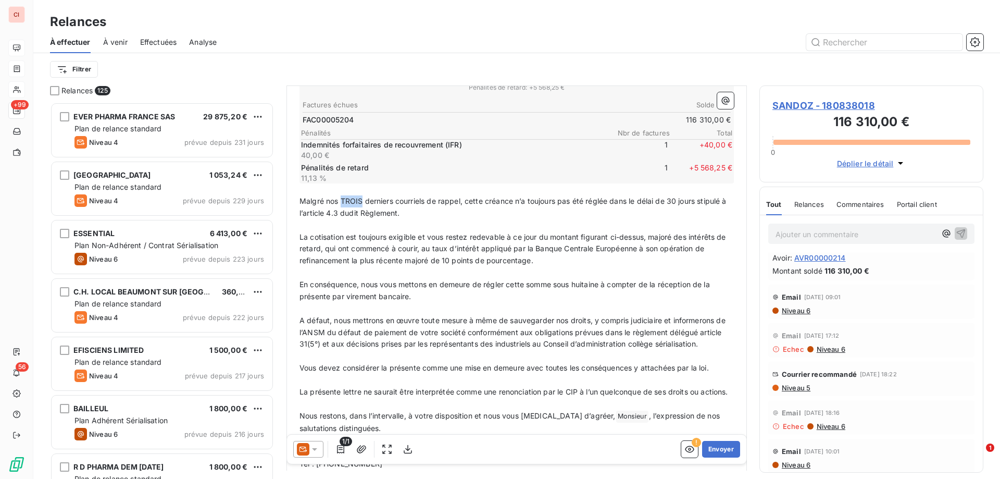
drag, startPoint x: 361, startPoint y: 199, endPoint x: 342, endPoint y: 205, distance: 20.7
click at [342, 205] on p "Malgré nos TROIS derniers courriels de rappel, cette créance n’a toujours pas é…" at bounding box center [516, 207] width 434 height 24
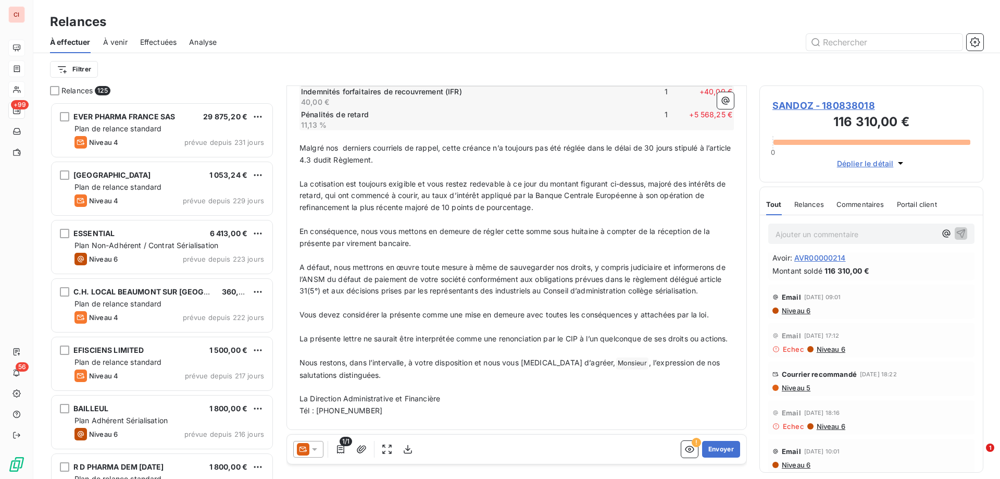
scroll to position [286, 0]
drag, startPoint x: 369, startPoint y: 413, endPoint x: 322, endPoint y: 415, distance: 46.9
click at [322, 415] on p "Tél : [PHONE_NUMBER]" at bounding box center [516, 411] width 434 height 12
click at [587, 399] on p "La Direction Administrative et Financière" at bounding box center [516, 399] width 434 height 12
click at [708, 447] on button "Envoyer" at bounding box center [721, 449] width 38 height 17
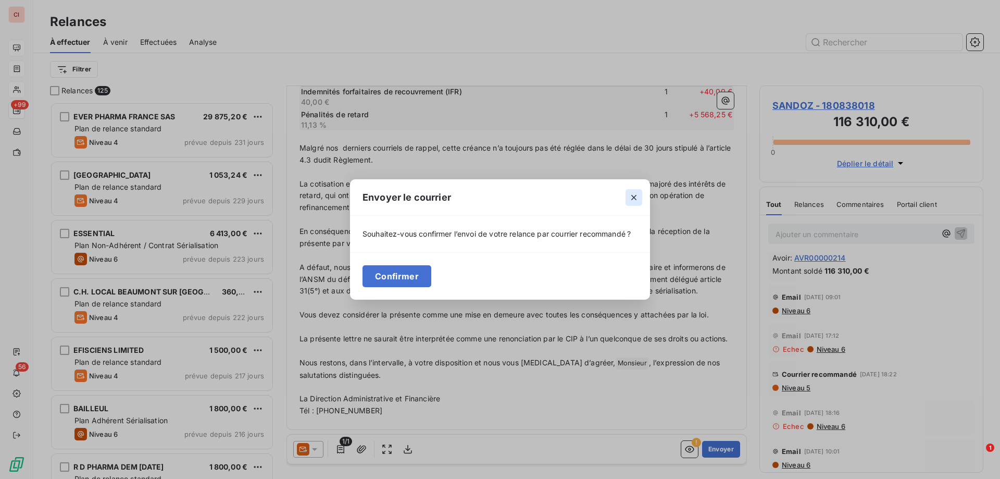
click at [633, 198] on icon "button" at bounding box center [633, 197] width 5 height 5
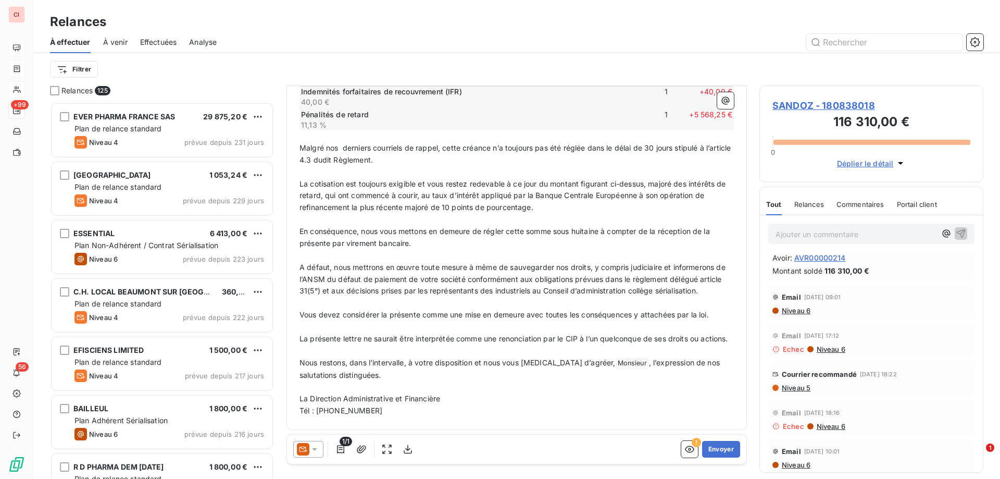
click at [319, 455] on div at bounding box center [308, 449] width 30 height 17
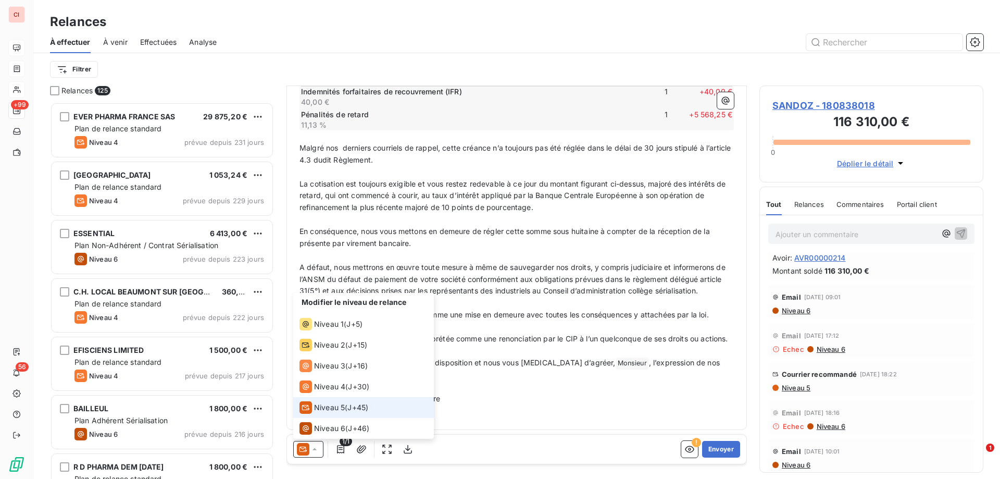
click at [319, 455] on div at bounding box center [308, 449] width 30 height 17
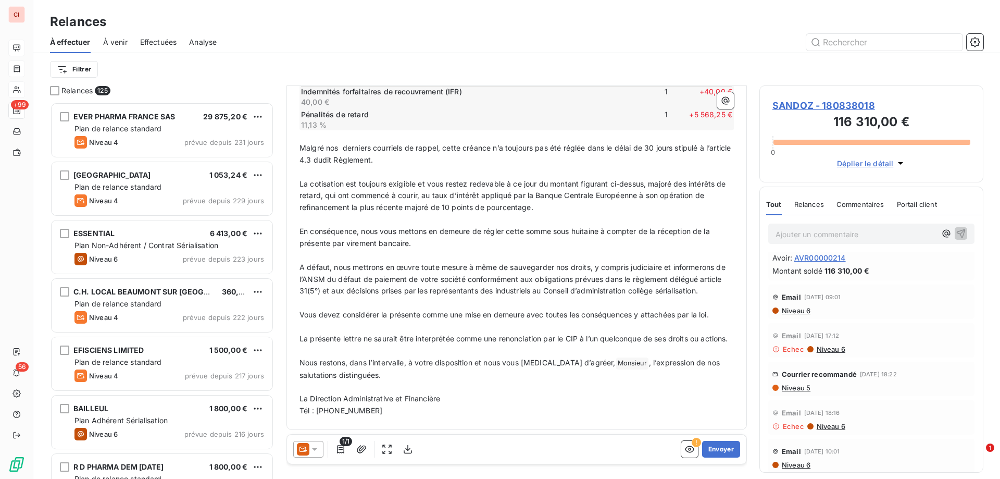
click at [319, 455] on div at bounding box center [308, 449] width 30 height 17
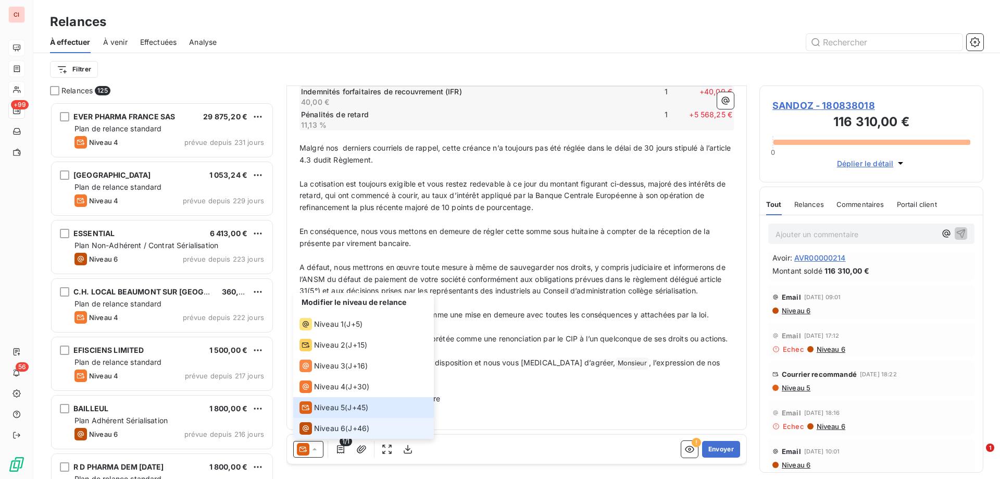
click at [325, 425] on span "Niveau 6" at bounding box center [329, 428] width 31 height 10
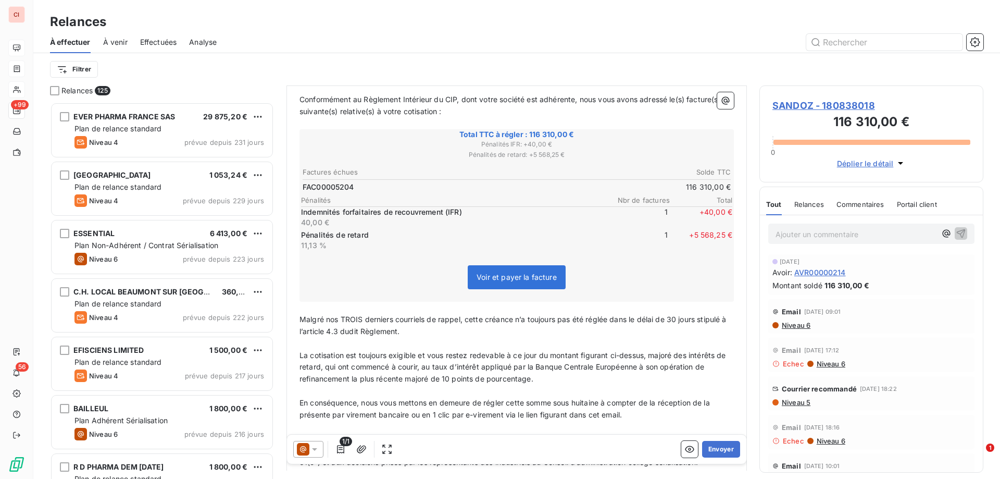
scroll to position [157, 0]
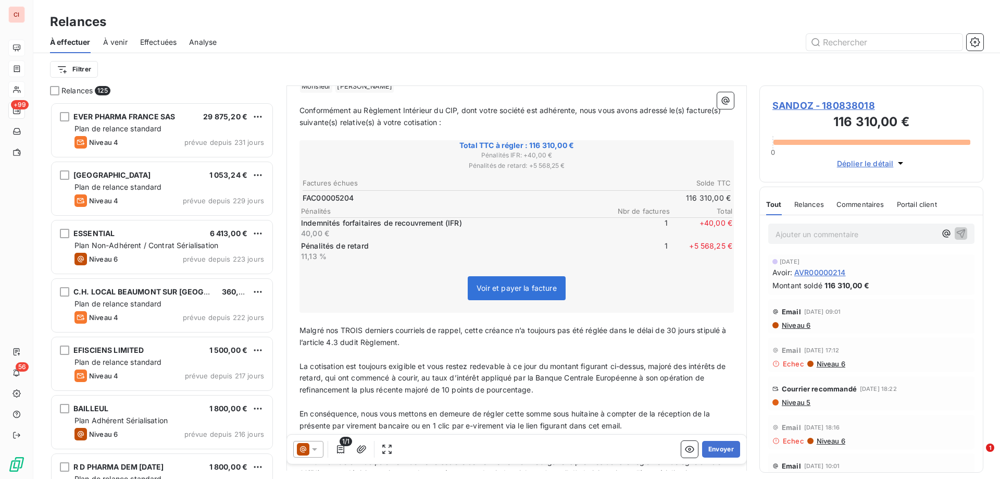
click at [363, 325] on span "Malgré nos TROIS derniers courriels de rappel, cette créance n’a toujours pas é…" at bounding box center [513, 335] width 429 height 21
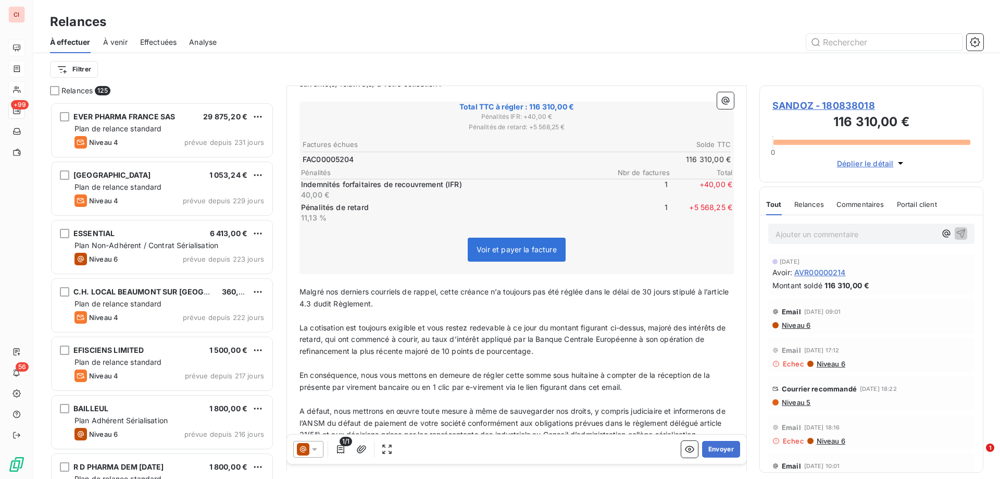
scroll to position [348, 0]
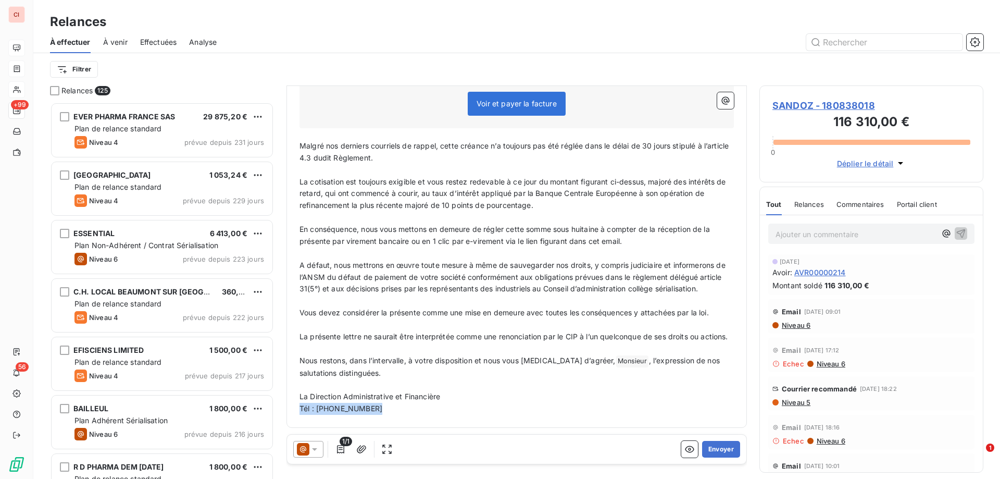
drag, startPoint x: 375, startPoint y: 406, endPoint x: 294, endPoint y: 413, distance: 81.6
click at [294, 413] on div "﻿ Monsieur ﻿ [PERSON_NAME] ﻿ ﻿ ﻿ Conformément au Règlement Intérieur du CIP, do…" at bounding box center [516, 155] width 447 height 531
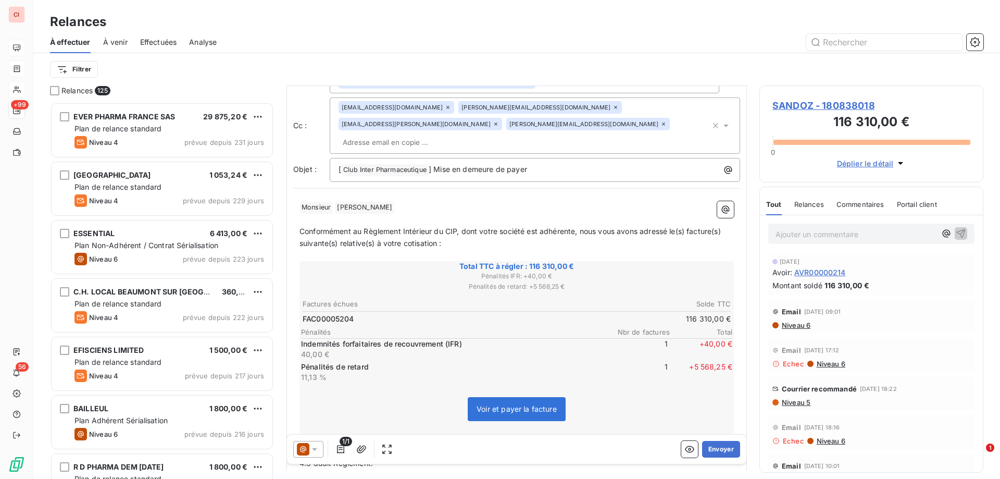
scroll to position [0, 0]
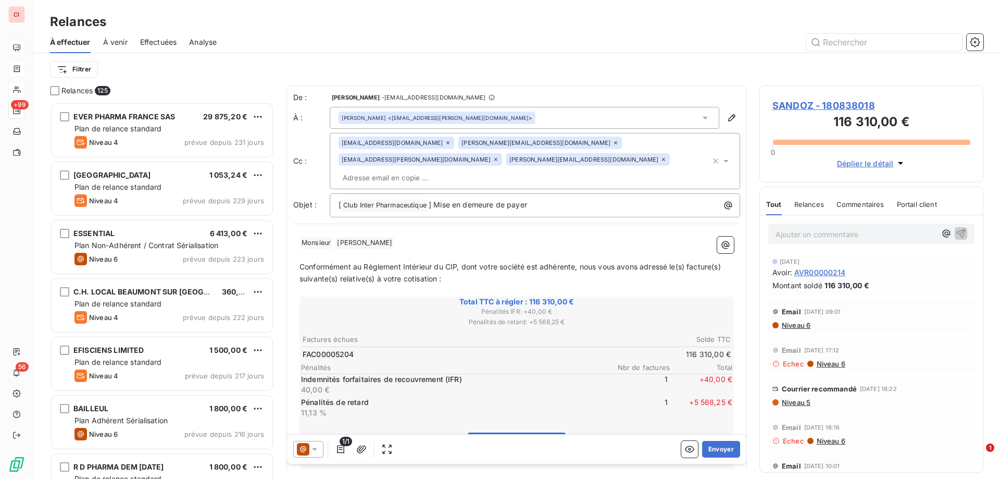
click at [612, 142] on icon at bounding box center [615, 143] width 6 height 6
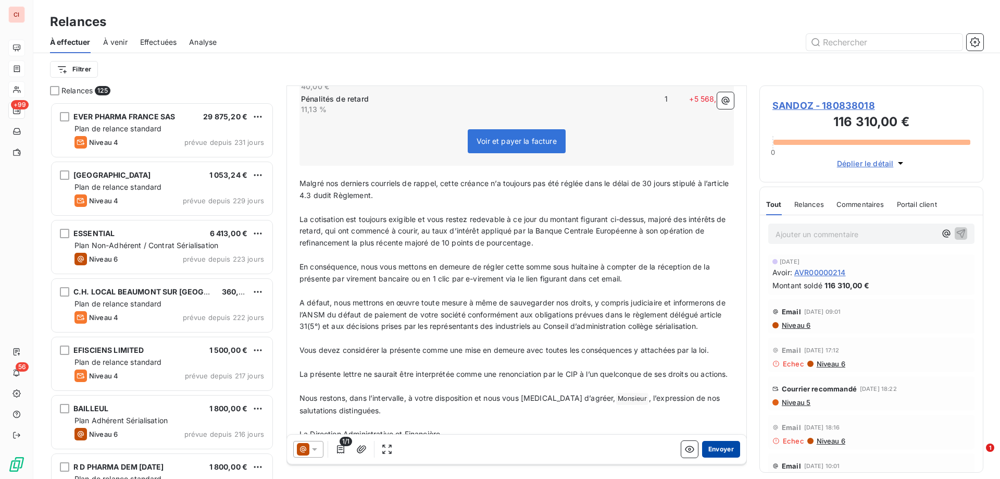
scroll to position [313, 0]
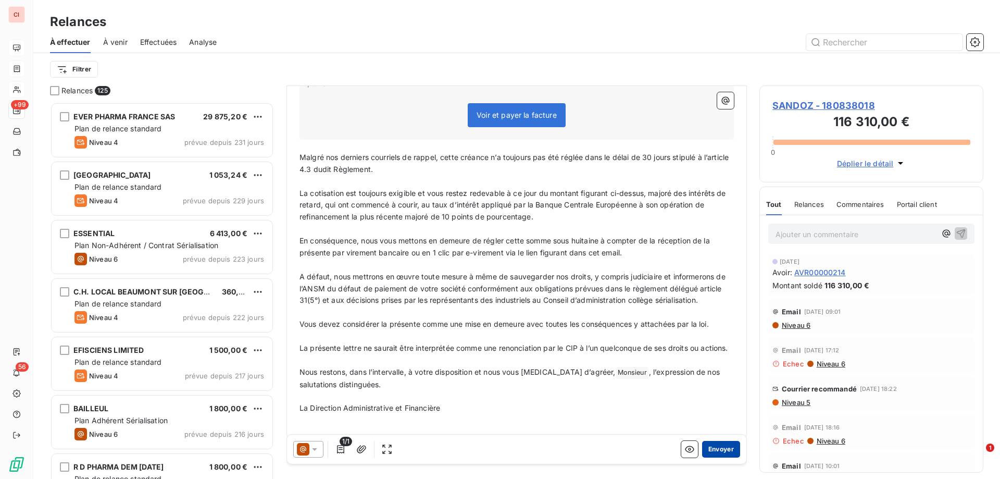
click at [717, 444] on button "Envoyer" at bounding box center [721, 449] width 38 height 17
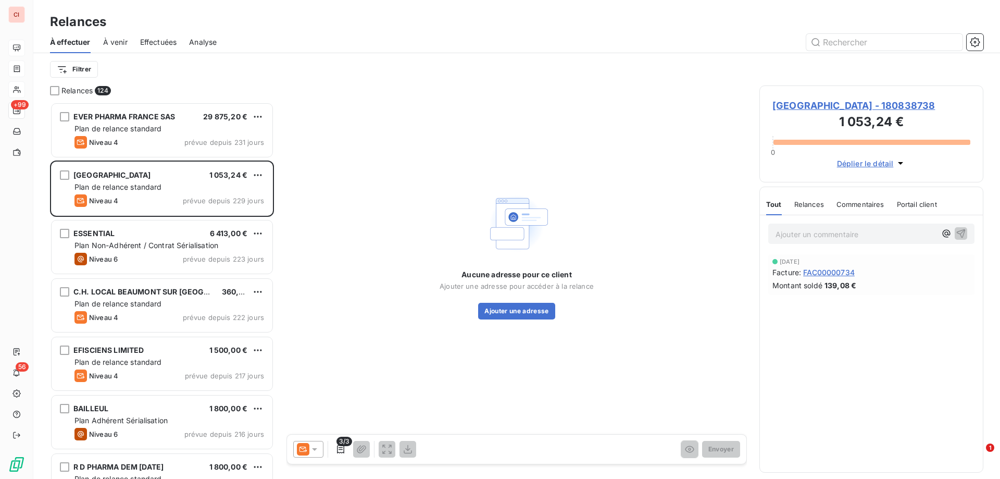
click at [115, 41] on span "À venir" at bounding box center [115, 42] width 24 height 10
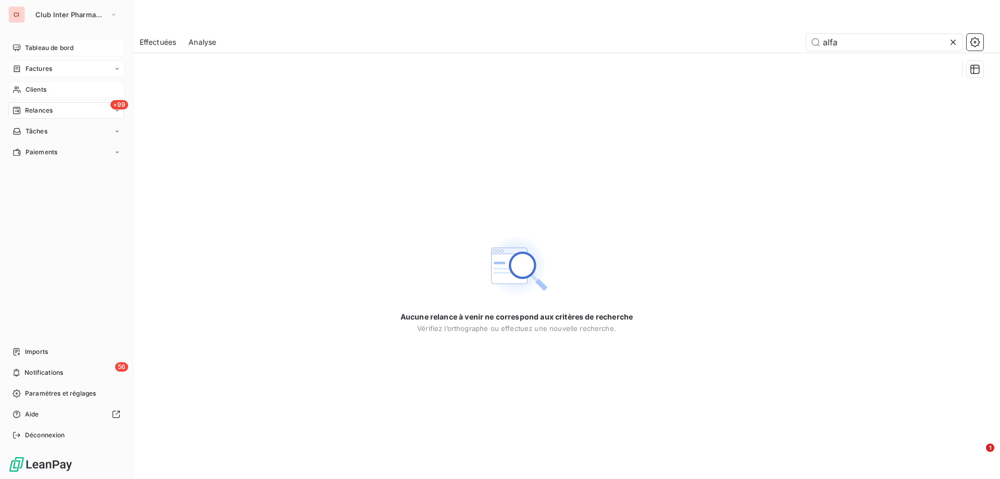
click at [33, 87] on span "Clients" at bounding box center [36, 89] width 21 height 9
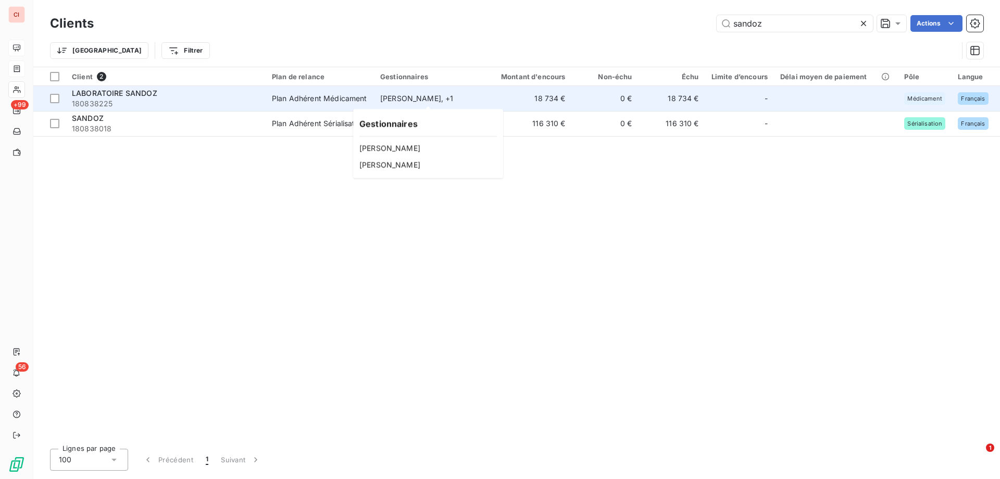
click at [399, 100] on div "[PERSON_NAME] , + 1" at bounding box center [428, 98] width 96 height 10
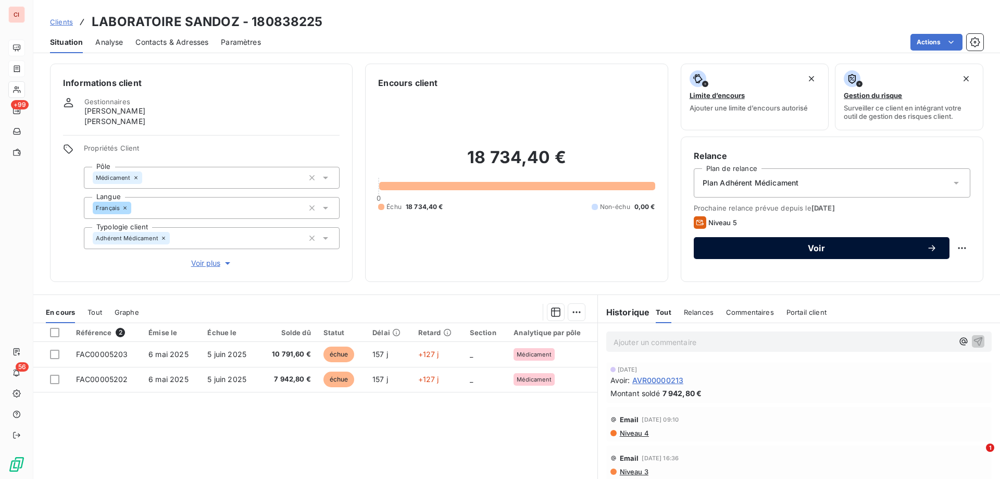
click at [931, 246] on button "Voir" at bounding box center [822, 248] width 256 height 22
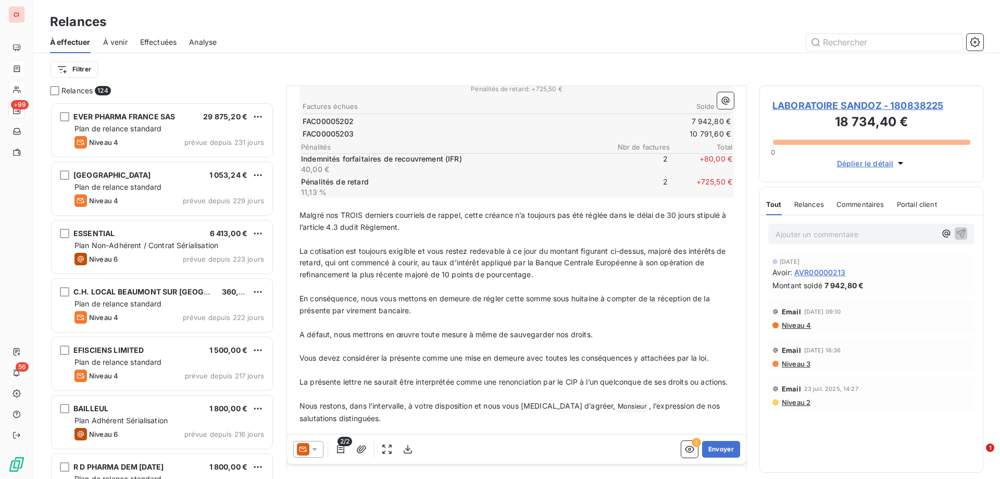
scroll to position [209, 0]
click at [363, 212] on span "Malgré nos TROIS derniers courriels de rappel, cette créance n’a toujours pas é…" at bounding box center [513, 219] width 429 height 21
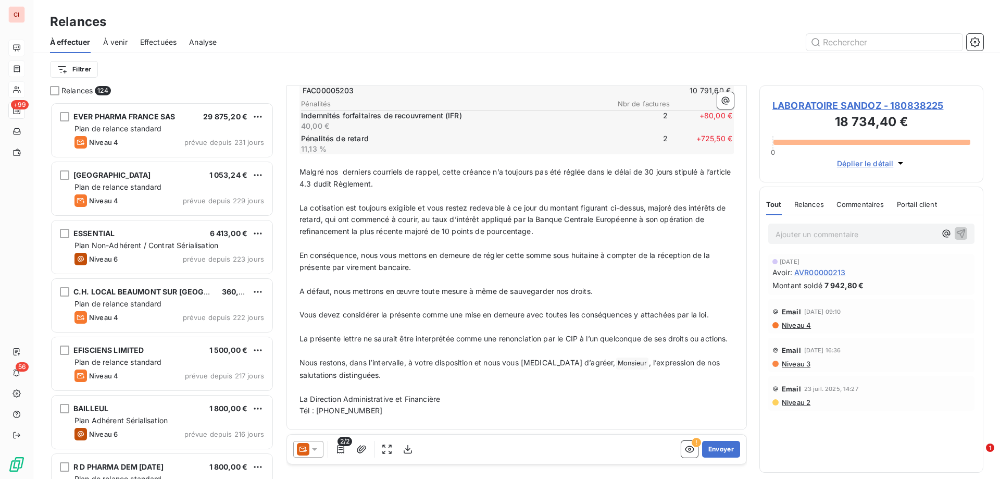
scroll to position [262, 0]
drag, startPoint x: 379, startPoint y: 411, endPoint x: 284, endPoint y: 411, distance: 94.8
click at [284, 411] on div "Relances 124 EVER PHARMA FRANCE SAS 29 875,20 € Plan de relance standard Niveau…" at bounding box center [516, 281] width 966 height 393
click at [318, 450] on icon at bounding box center [314, 449] width 10 height 10
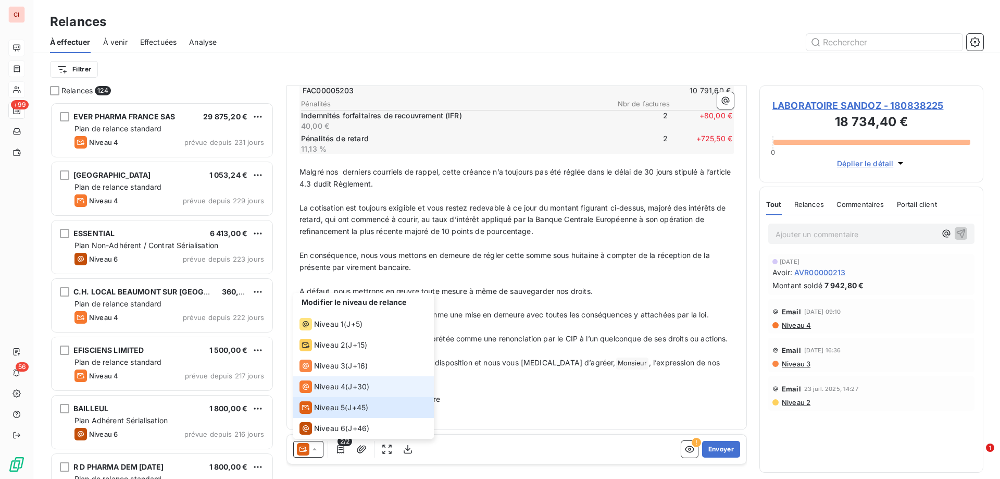
click at [335, 389] on span "Niveau 4" at bounding box center [329, 386] width 31 height 10
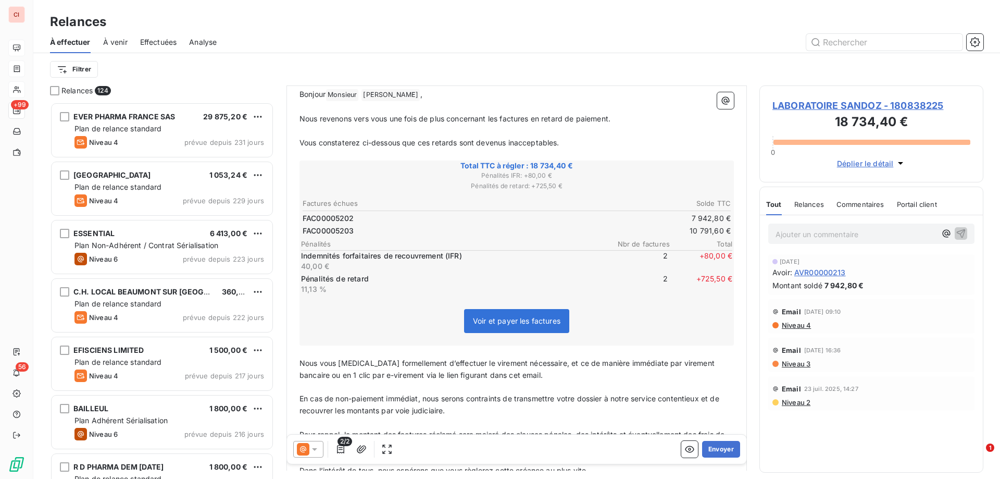
scroll to position [254, 0]
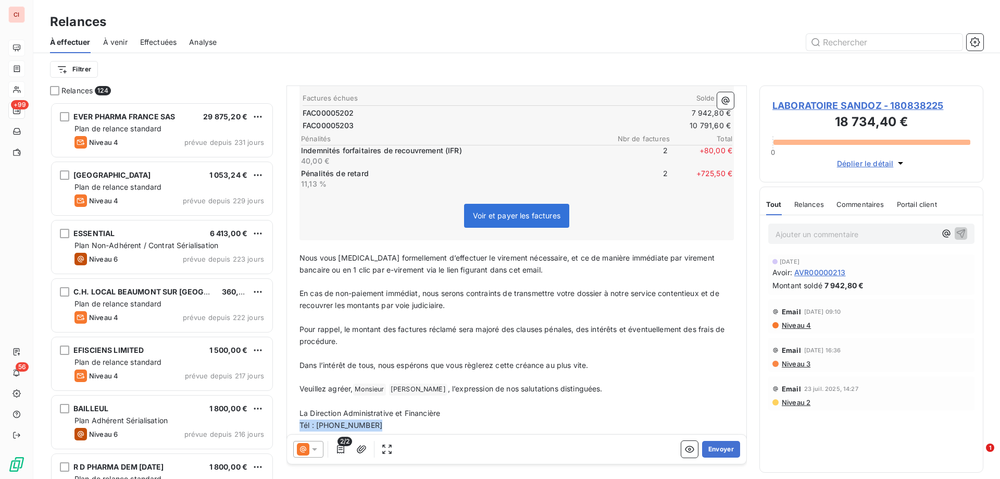
drag, startPoint x: 389, startPoint y: 414, endPoint x: 290, endPoint y: 403, distance: 100.6
click at [290, 403] on div "De : [PERSON_NAME] - [EMAIL_ADDRESS][DOMAIN_NAME] À : [PERSON_NAME] <[EMAIL_ADD…" at bounding box center [516, 138] width 460 height 612
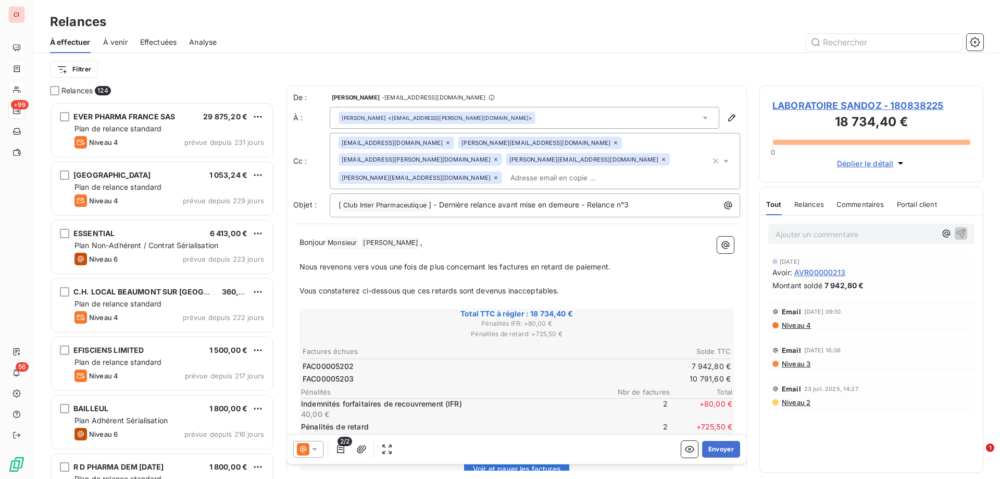
click at [558, 146] on div "[PERSON_NAME][EMAIL_ADDRESS][DOMAIN_NAME]" at bounding box center [539, 142] width 163 height 12
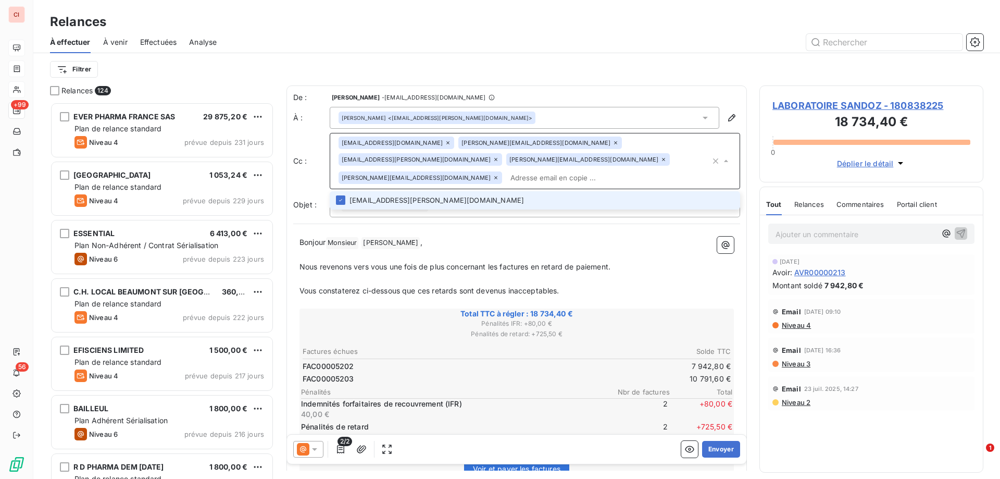
click at [612, 143] on icon at bounding box center [615, 143] width 6 height 6
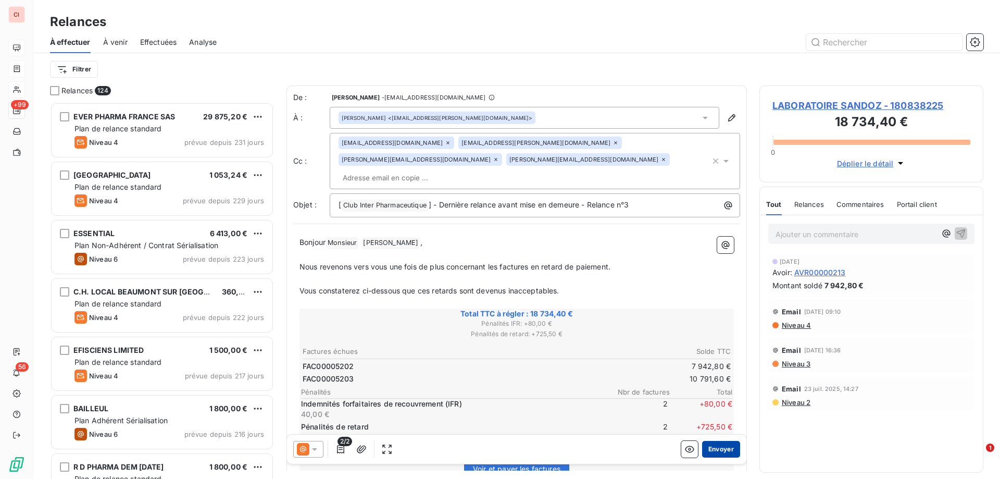
click at [720, 452] on button "Envoyer" at bounding box center [721, 449] width 38 height 17
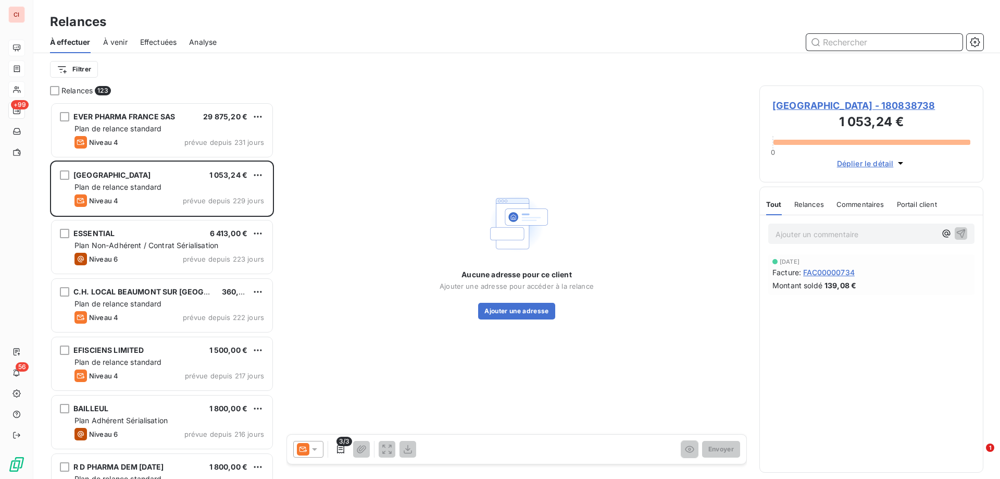
click at [858, 43] on input "text" at bounding box center [884, 42] width 156 height 17
click at [873, 208] on span "Commentaires" at bounding box center [860, 204] width 48 height 8
click at [828, 47] on input "text" at bounding box center [884, 42] width 156 height 17
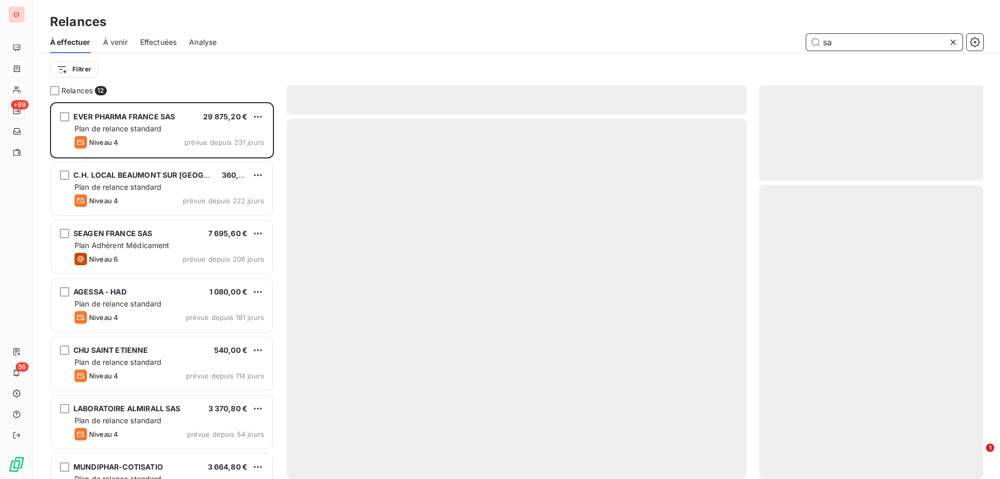
type input "s"
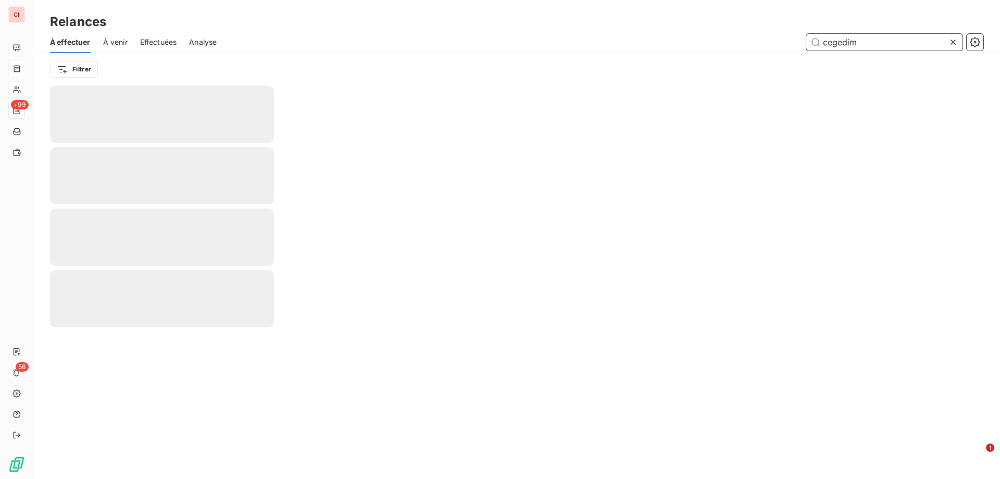
type input "cegedim"
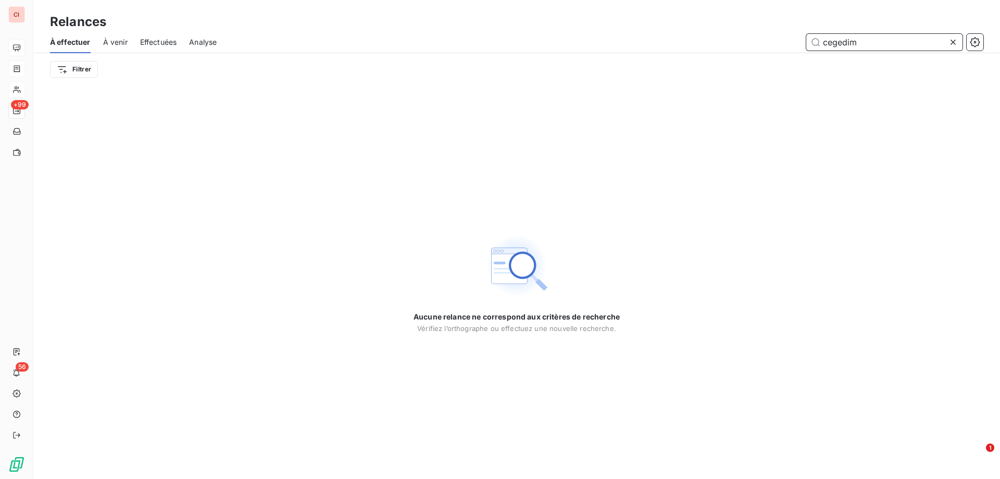
click at [898, 43] on input "cegedim" at bounding box center [884, 42] width 156 height 17
click at [172, 42] on span "Effectuées" at bounding box center [158, 42] width 37 height 10
click at [107, 38] on span "À venir" at bounding box center [115, 42] width 24 height 10
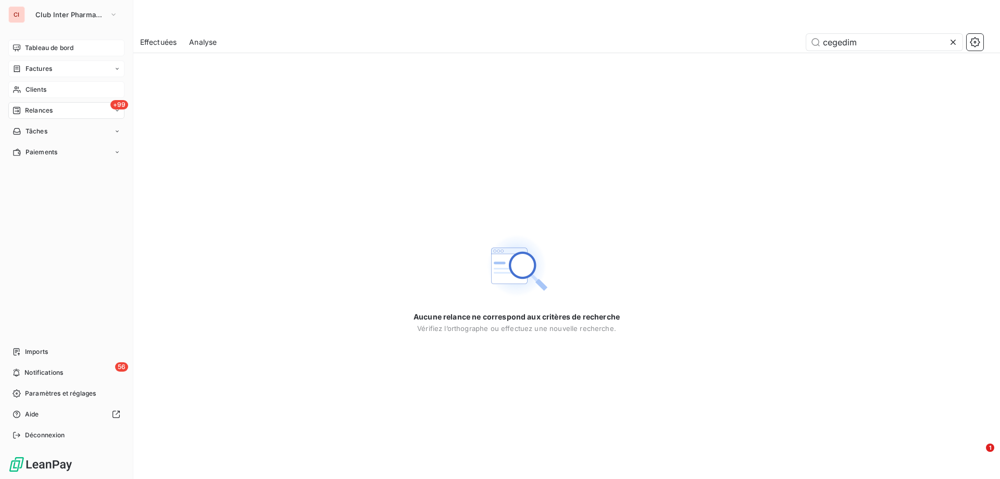
click at [30, 111] on span "Relances" at bounding box center [39, 110] width 28 height 9
click at [41, 90] on span "Clients" at bounding box center [36, 89] width 21 height 9
click at [41, 92] on span "Clients" at bounding box center [36, 89] width 21 height 9
click at [32, 67] on span "Factures" at bounding box center [39, 68] width 27 height 9
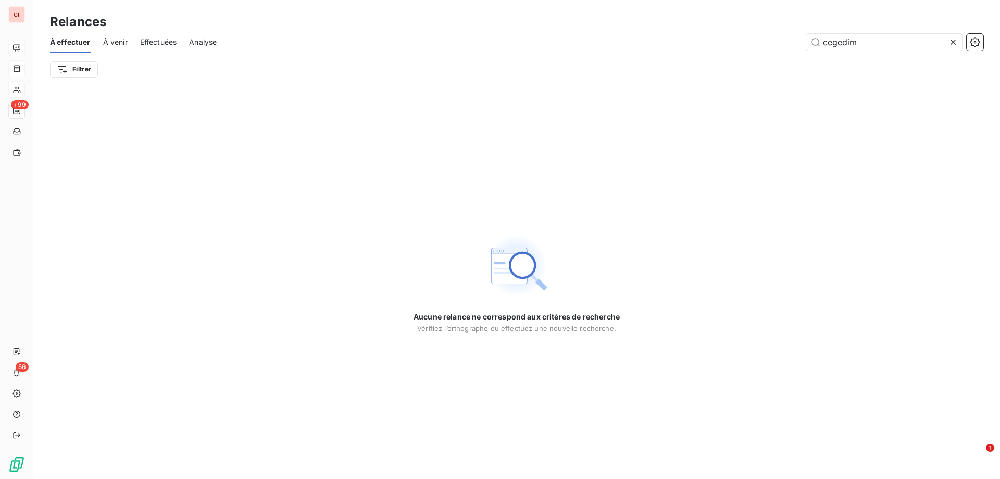
click at [142, 40] on span "Effectuées" at bounding box center [158, 42] width 37 height 10
click at [125, 40] on span "À venir" at bounding box center [115, 42] width 24 height 10
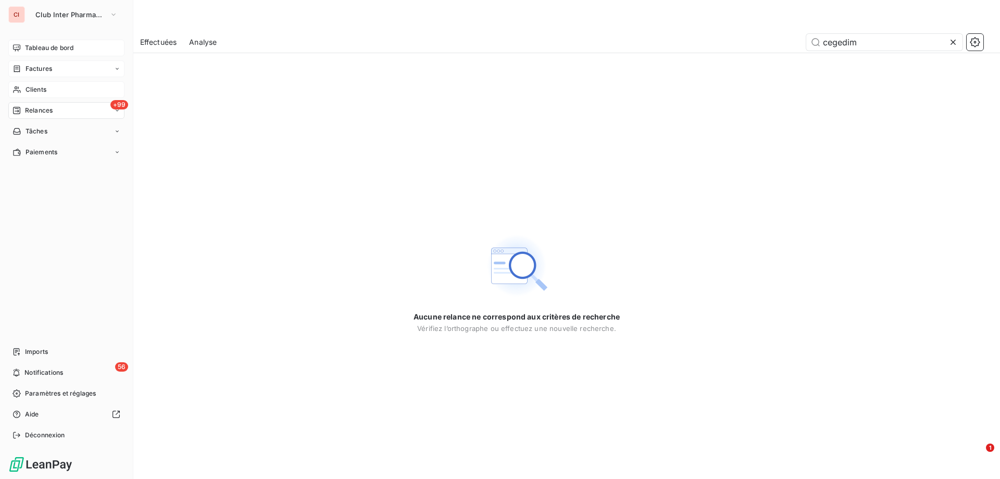
click at [33, 91] on span "Clients" at bounding box center [36, 89] width 21 height 9
click at [39, 106] on span "Relances" at bounding box center [39, 110] width 28 height 9
click at [42, 110] on span "Relances" at bounding box center [39, 110] width 28 height 9
click at [42, 70] on span "Factures" at bounding box center [39, 68] width 27 height 9
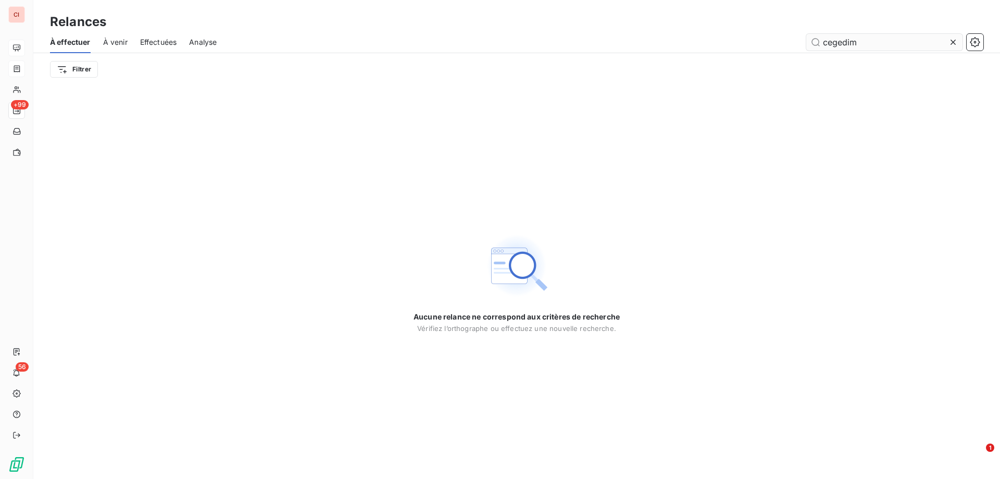
drag, startPoint x: 885, startPoint y: 45, endPoint x: 814, endPoint y: 45, distance: 70.8
click at [814, 45] on input "cegedim" at bounding box center [884, 42] width 156 height 17
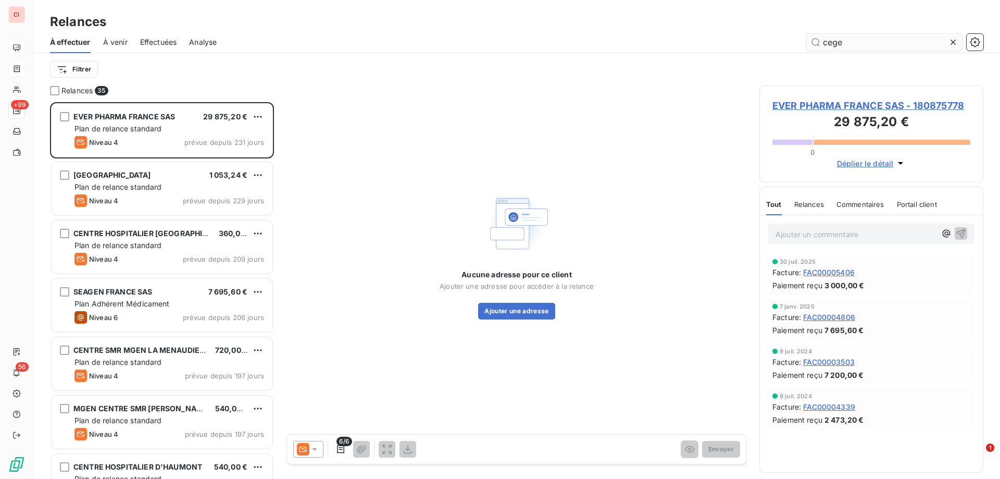
scroll to position [369, 216]
type input "cegedim"
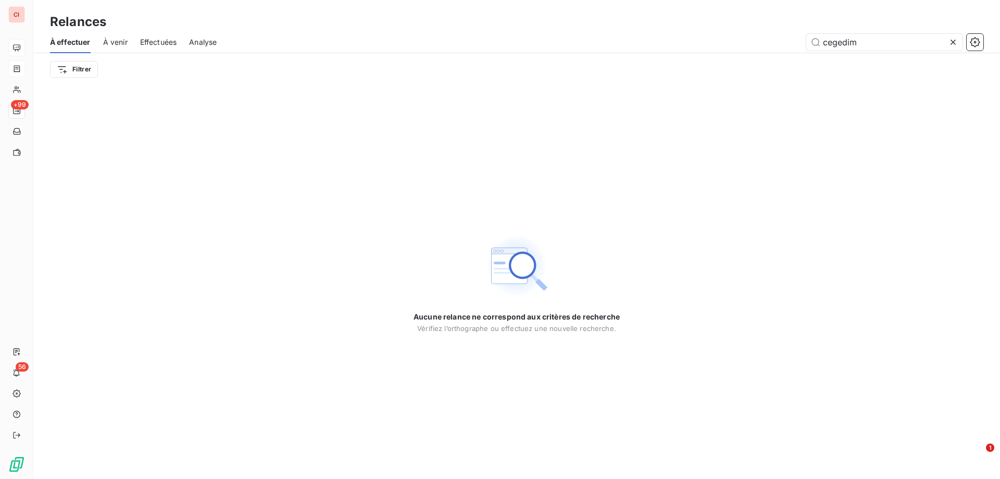
click at [131, 44] on div "À effectuer À venir Effectuées Analyse cegedim" at bounding box center [516, 42] width 966 height 22
click at [124, 44] on span "À venir" at bounding box center [115, 42] width 24 height 10
click at [157, 42] on span "Effectuées" at bounding box center [158, 42] width 37 height 10
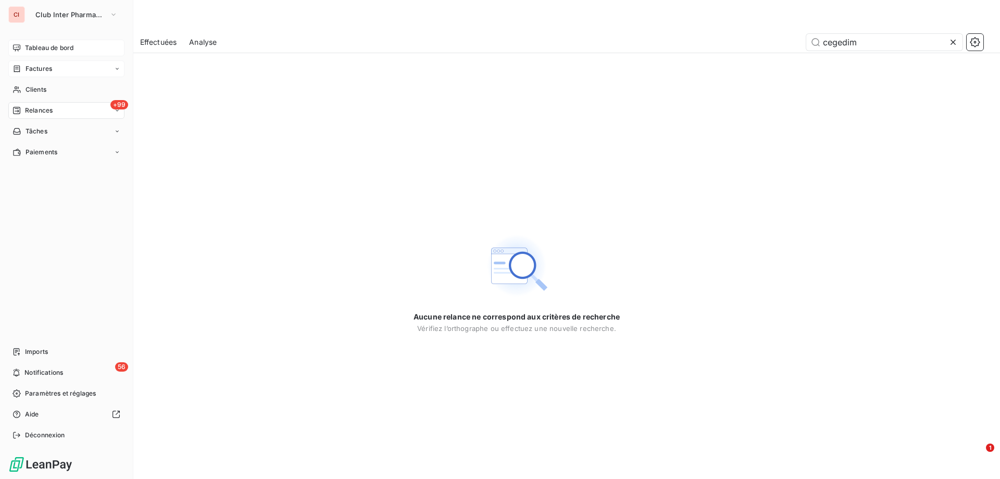
click at [41, 68] on span "Factures" at bounding box center [39, 68] width 27 height 9
click at [39, 112] on span "Relances" at bounding box center [39, 110] width 28 height 9
click at [47, 129] on span "À effectuer" at bounding box center [42, 131] width 34 height 9
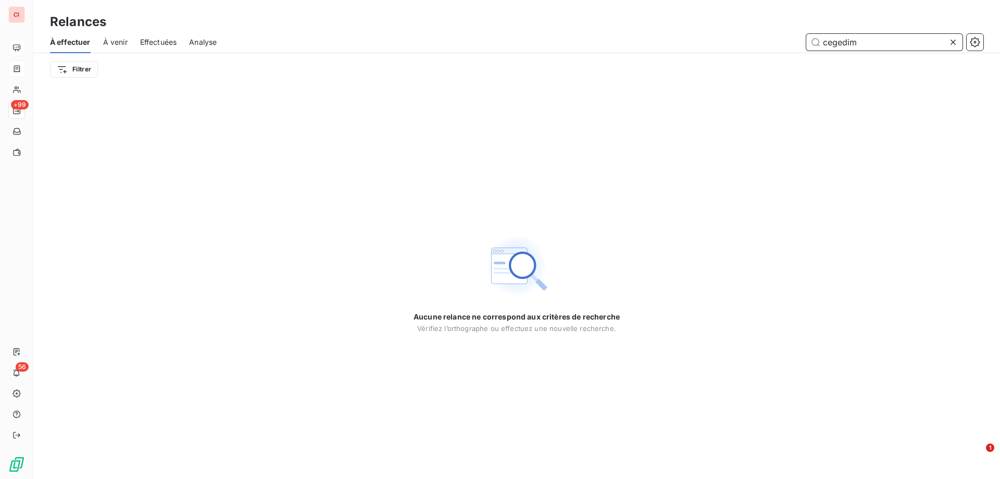
click at [900, 49] on input "cegedim" at bounding box center [884, 42] width 156 height 17
click at [952, 41] on icon at bounding box center [953, 42] width 10 height 10
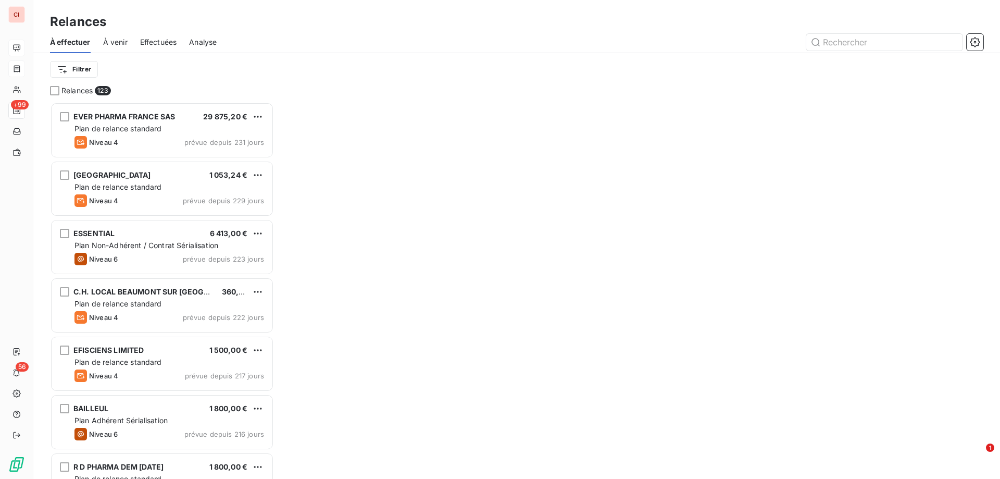
scroll to position [369, 216]
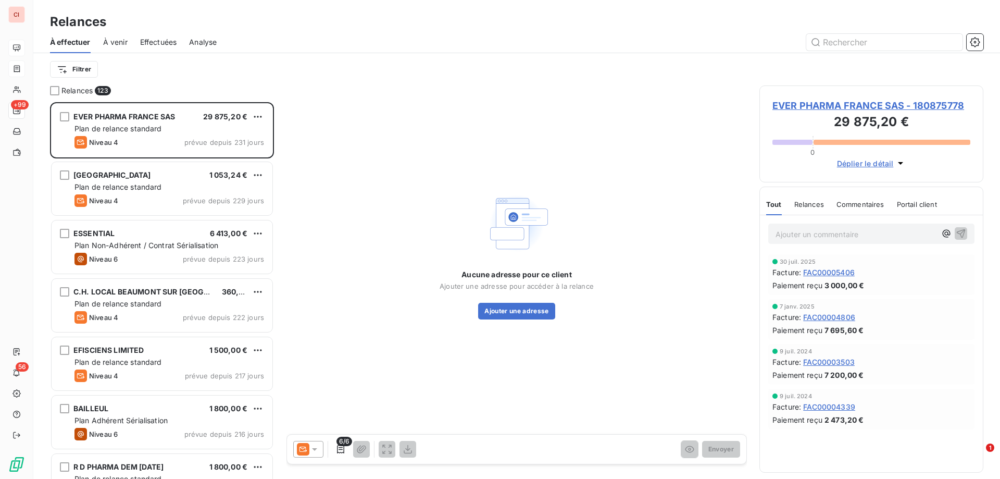
click at [120, 42] on span "À venir" at bounding box center [115, 42] width 24 height 10
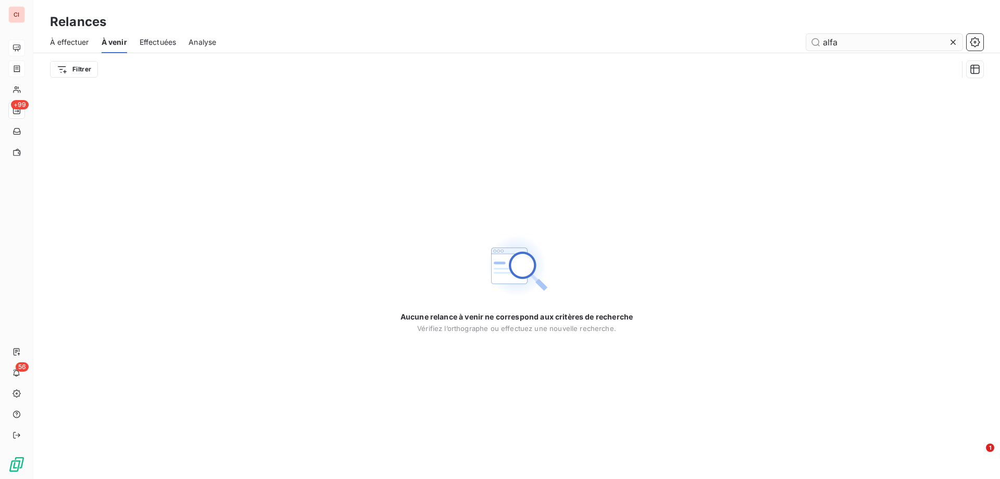
drag, startPoint x: 843, startPoint y: 41, endPoint x: 812, endPoint y: 44, distance: 31.5
click at [812, 44] on input "alfa" at bounding box center [884, 42] width 156 height 17
type input "cegedim"
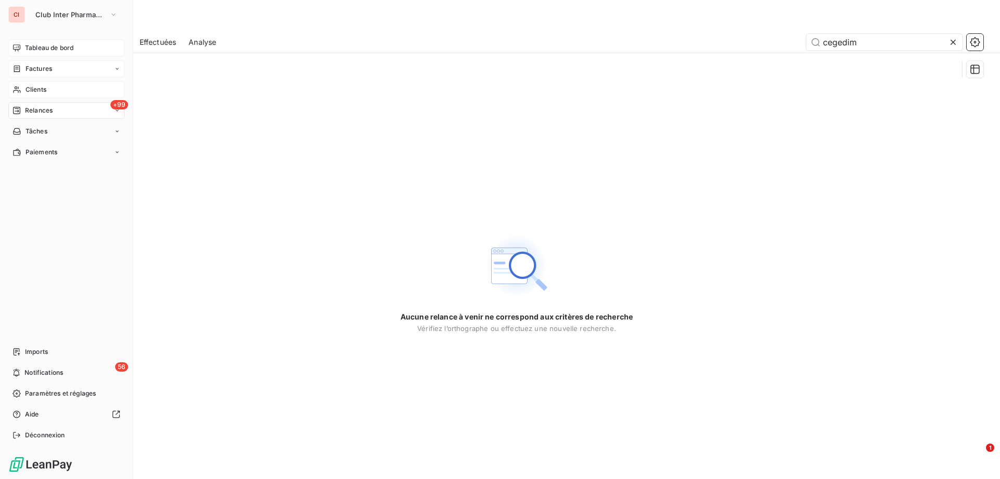
click at [37, 90] on span "Clients" at bounding box center [36, 89] width 21 height 9
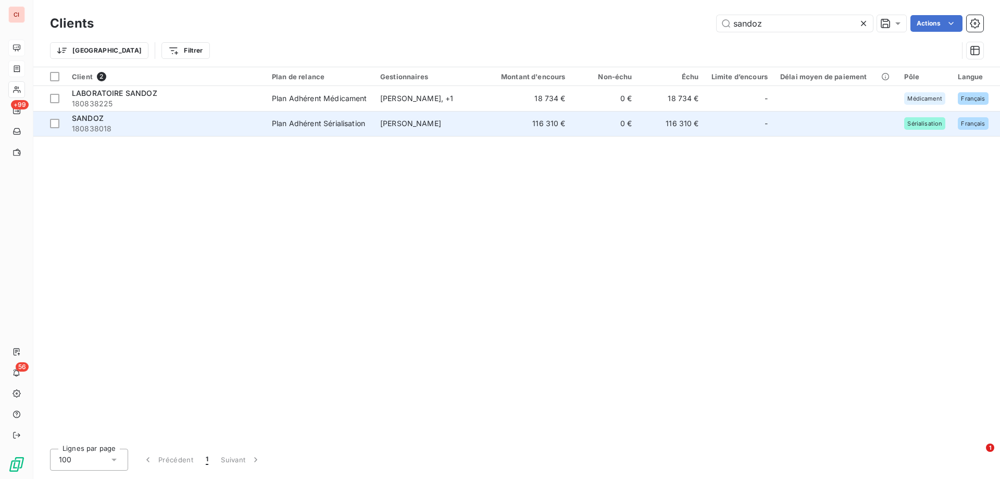
click at [348, 125] on div "Plan Adhérent Sérialisation" at bounding box center [318, 123] width 93 height 10
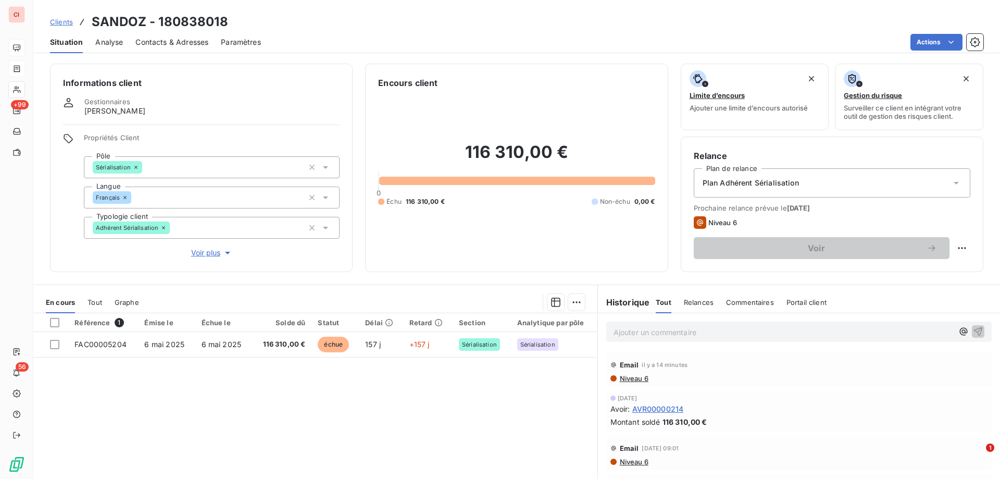
click at [272, 107] on div "Gestionnaires [PERSON_NAME]" at bounding box center [201, 106] width 276 height 19
click at [177, 40] on span "Contacts & Adresses" at bounding box center [171, 42] width 73 height 10
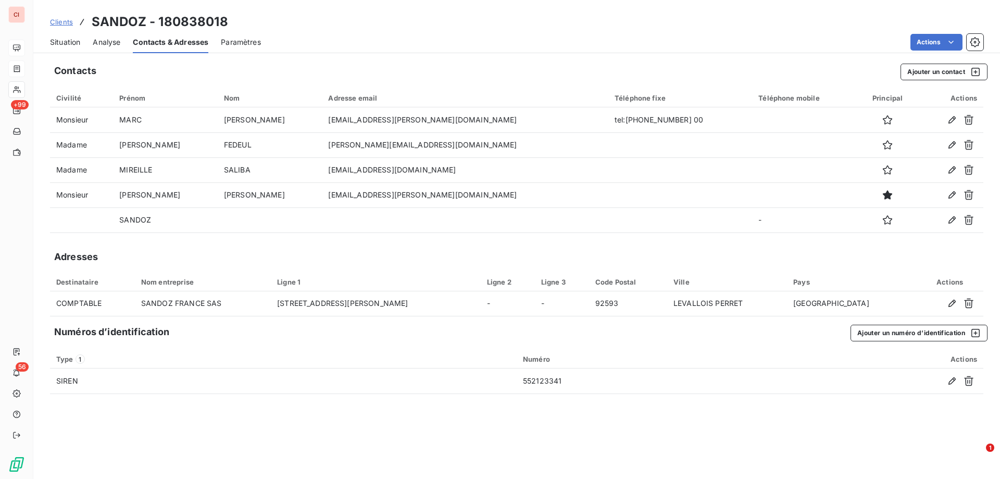
click at [62, 40] on span "Situation" at bounding box center [65, 42] width 30 height 10
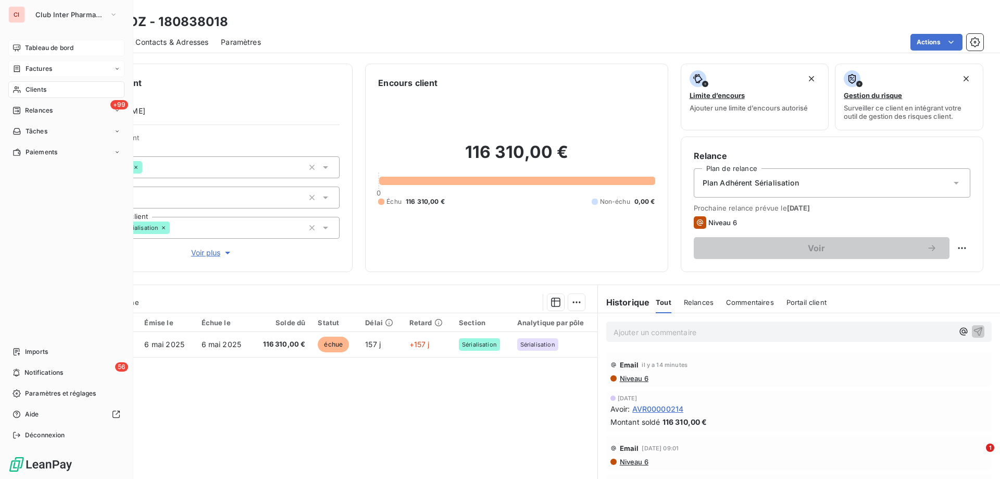
click at [35, 90] on span "Clients" at bounding box center [36, 89] width 21 height 9
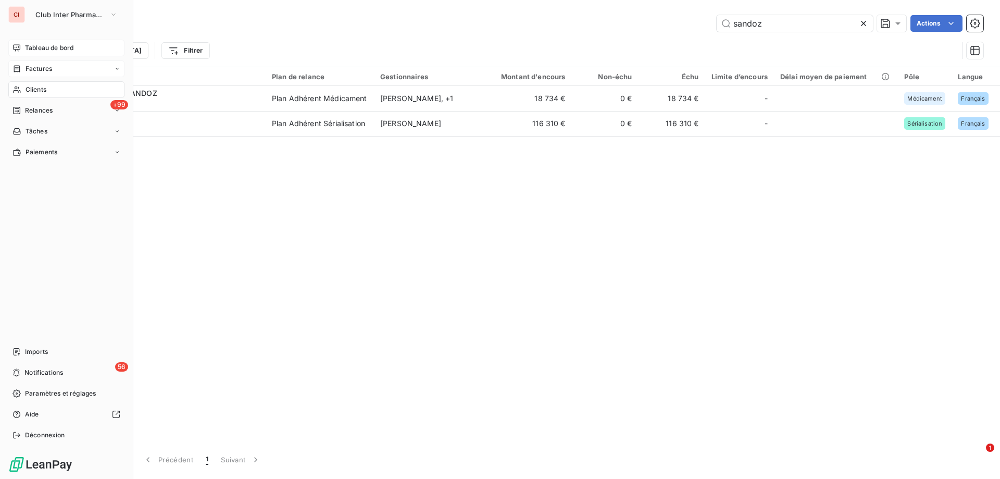
click at [44, 68] on span "Factures" at bounding box center [39, 68] width 27 height 9
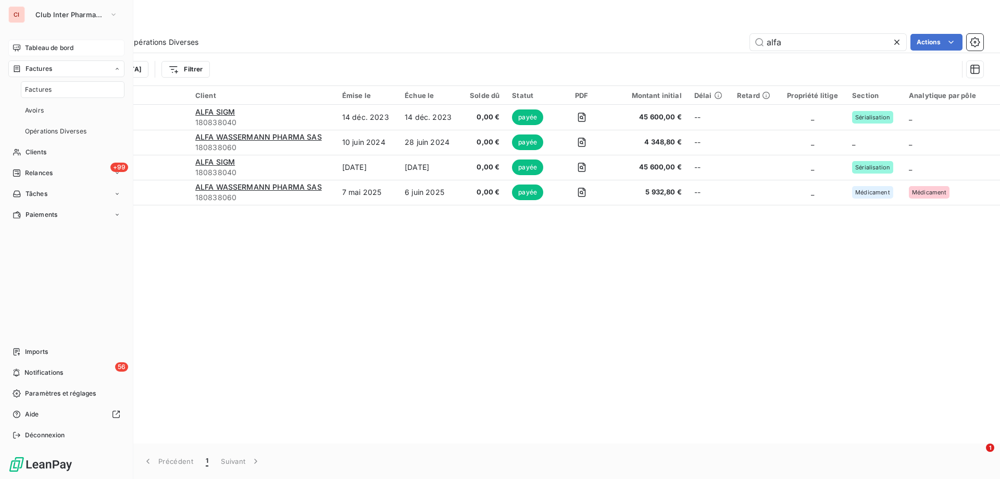
click at [61, 47] on span "Tableau de bord" at bounding box center [49, 47] width 48 height 9
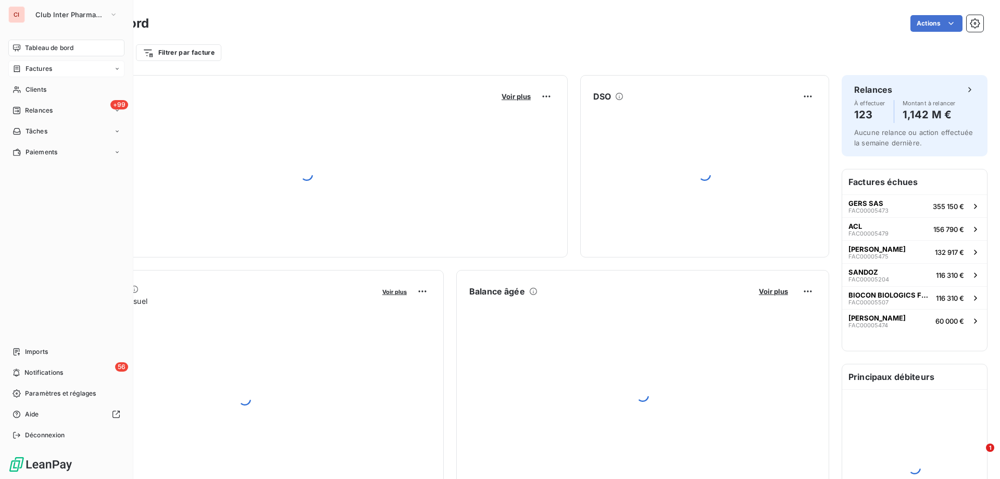
click at [39, 67] on span "Factures" at bounding box center [39, 68] width 27 height 9
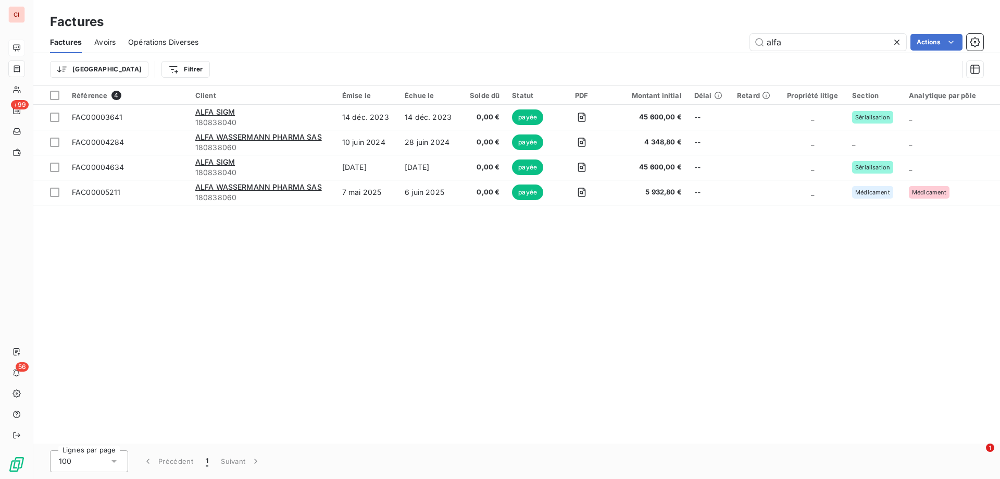
drag, startPoint x: 795, startPoint y: 37, endPoint x: 748, endPoint y: 44, distance: 46.8
click at [757, 44] on input "alfa" at bounding box center [828, 42] width 156 height 17
type input "cegedim"
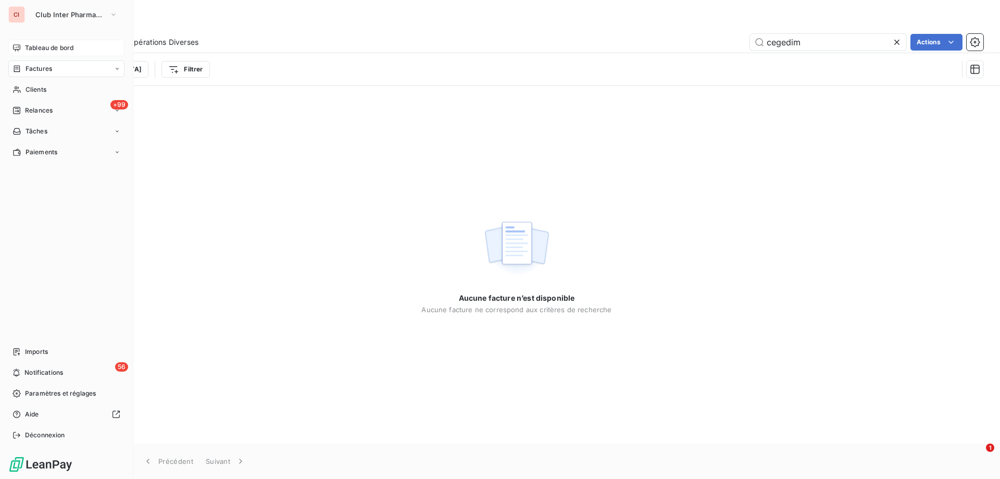
click at [53, 67] on div "Factures" at bounding box center [66, 68] width 116 height 17
click at [57, 47] on span "Tableau de bord" at bounding box center [49, 47] width 48 height 9
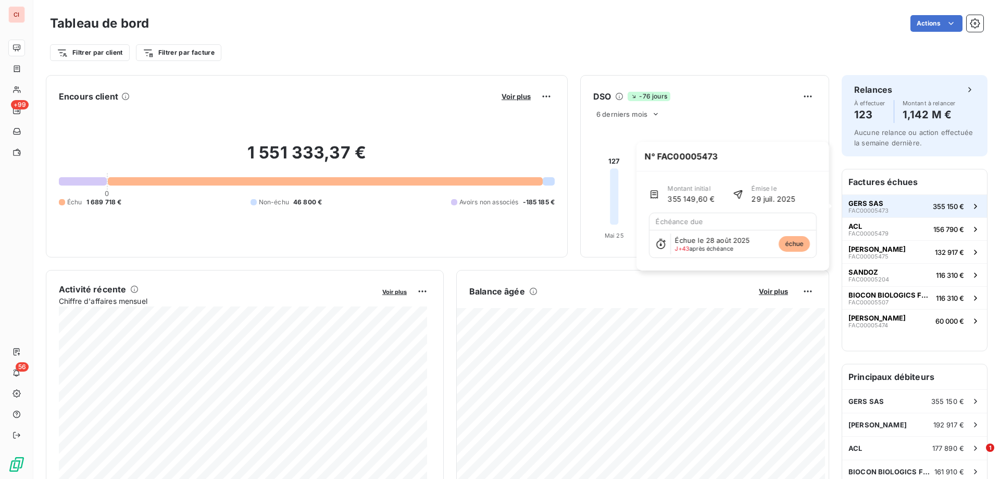
click at [872, 209] on span "FAC00005473" at bounding box center [868, 210] width 40 height 6
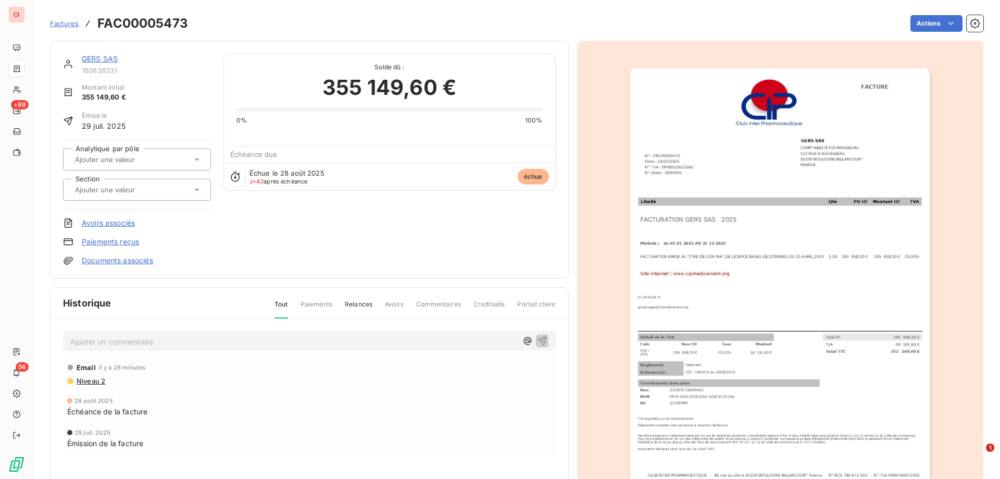
click at [448, 302] on span "Commentaires" at bounding box center [438, 308] width 45 height 18
click at [100, 61] on link "GERS SAS" at bounding box center [100, 58] width 36 height 9
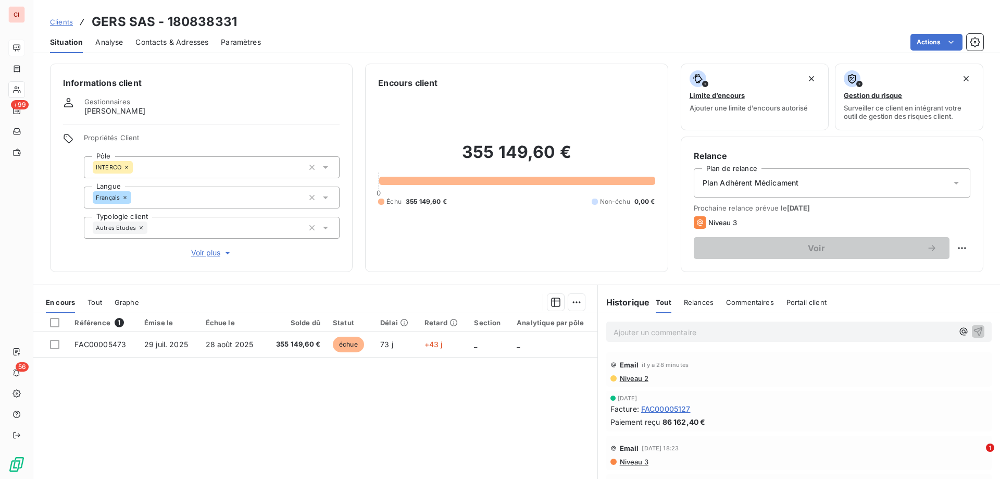
click at [737, 298] on span "Commentaires" at bounding box center [750, 302] width 48 height 8
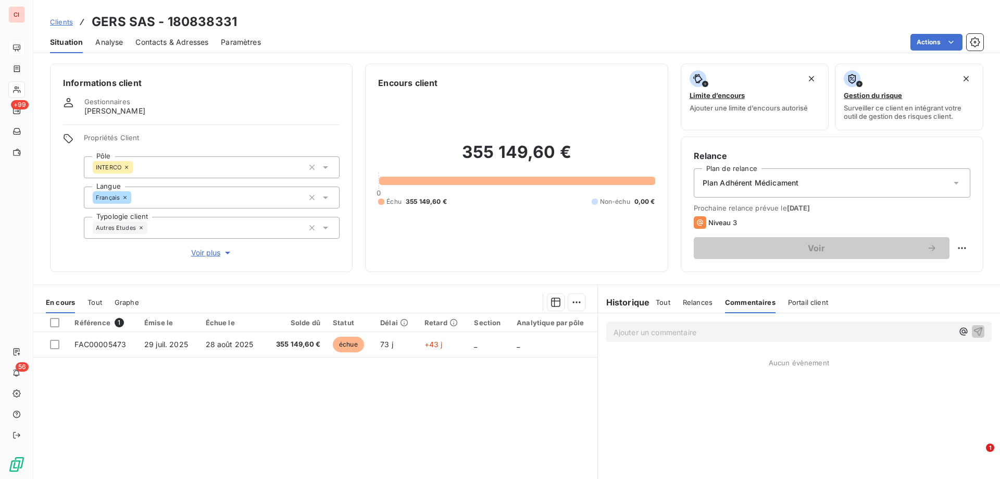
click at [725, 299] on span "Commentaires" at bounding box center [750, 302] width 51 height 8
click at [678, 334] on p "Ajouter un commentaire ﻿" at bounding box center [782, 331] width 339 height 13
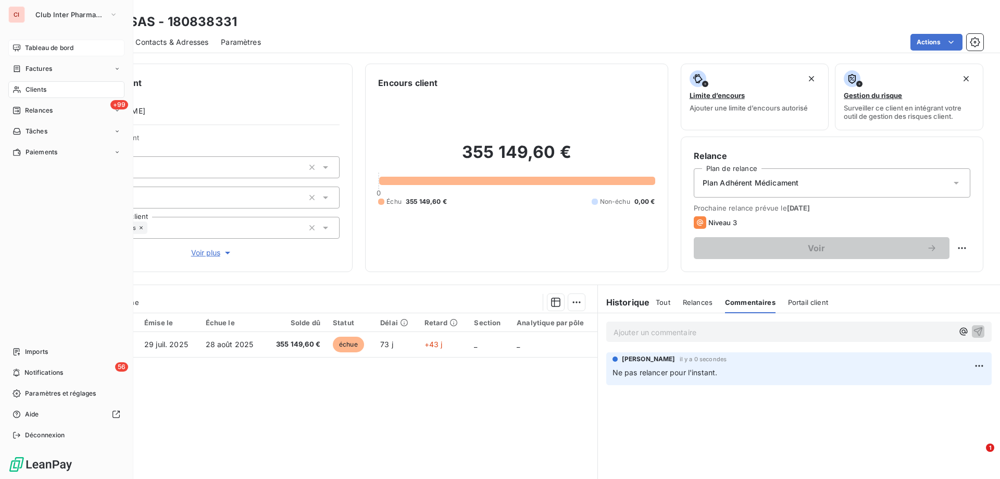
click at [28, 86] on span "Clients" at bounding box center [36, 89] width 21 height 9
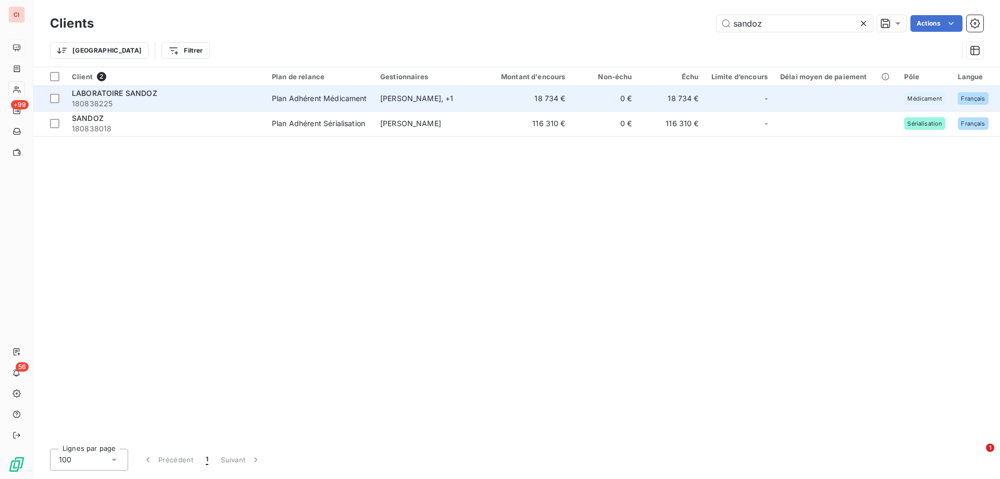
click at [687, 103] on td "18 734 €" at bounding box center [671, 98] width 67 height 25
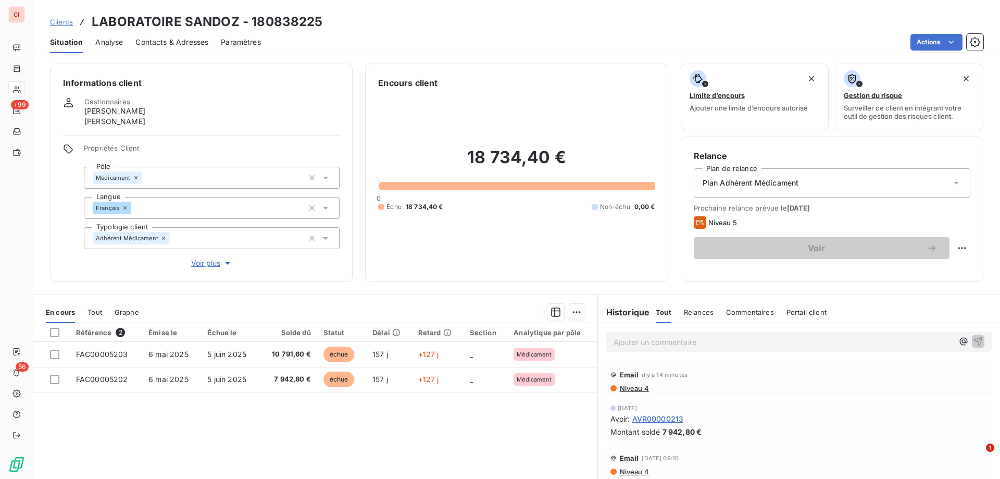
click at [158, 42] on span "Contacts & Adresses" at bounding box center [171, 42] width 73 height 10
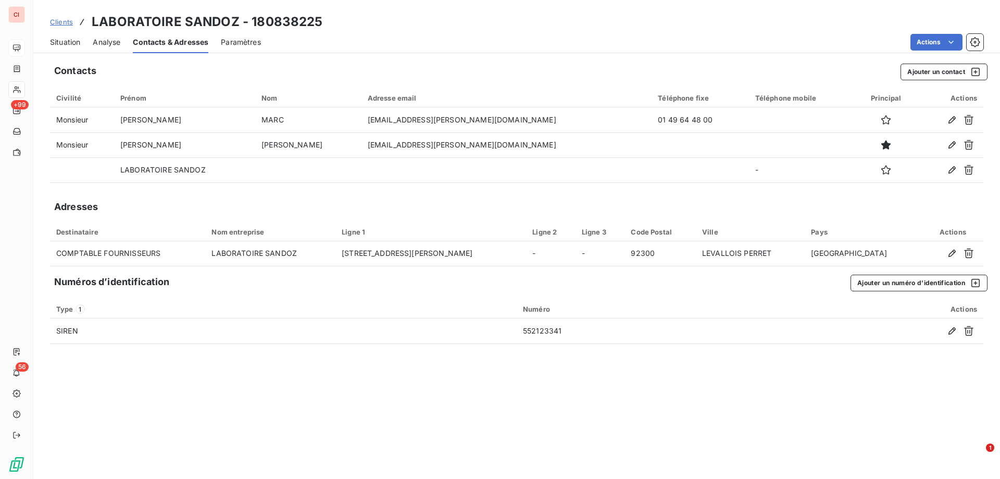
click at [79, 47] on div "Situation" at bounding box center [65, 42] width 30 height 22
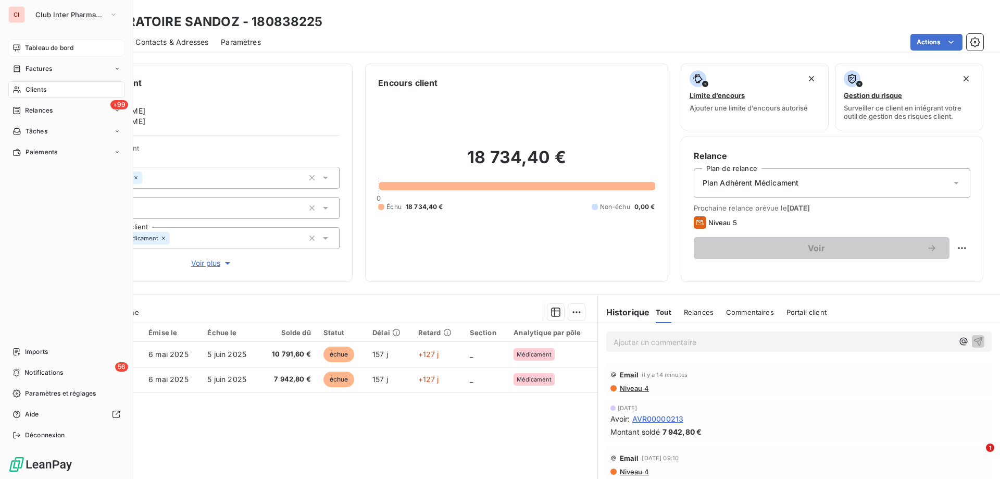
click at [27, 67] on span "Factures" at bounding box center [39, 68] width 27 height 9
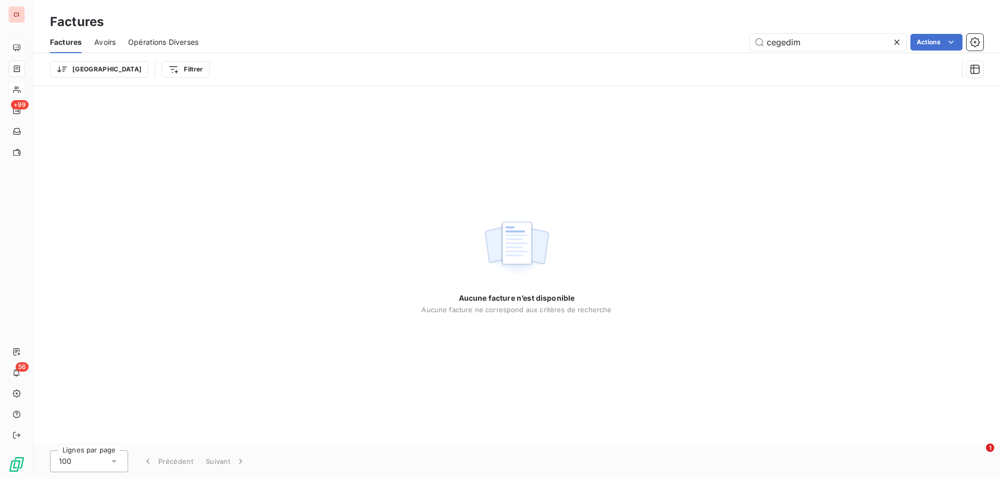
click at [577, 192] on div "Aucune facture n’est disponible Aucune facture ne correspond aux critères de re…" at bounding box center [516, 264] width 966 height 357
click at [137, 40] on span "Opérations Diverses" at bounding box center [163, 42] width 70 height 10
click at [102, 44] on span "Avoirs" at bounding box center [103, 42] width 21 height 10
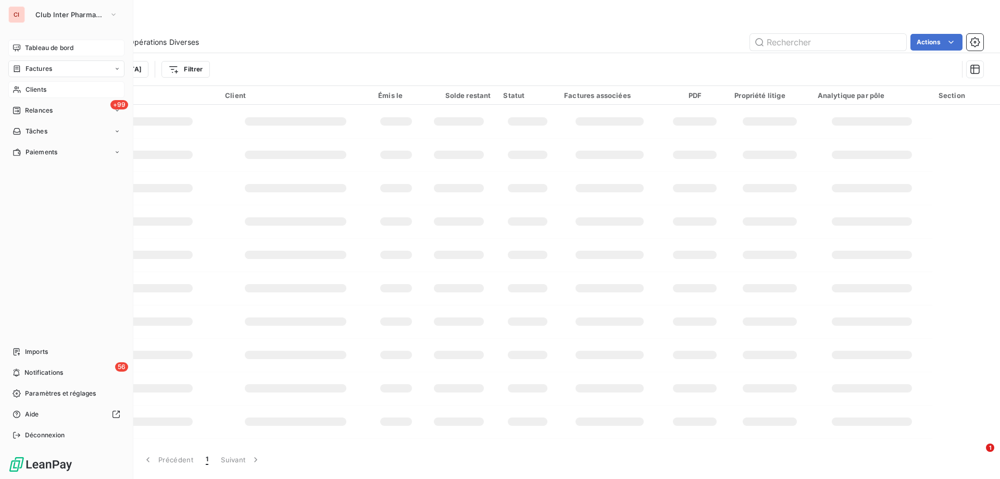
click at [18, 90] on icon at bounding box center [16, 89] width 9 height 8
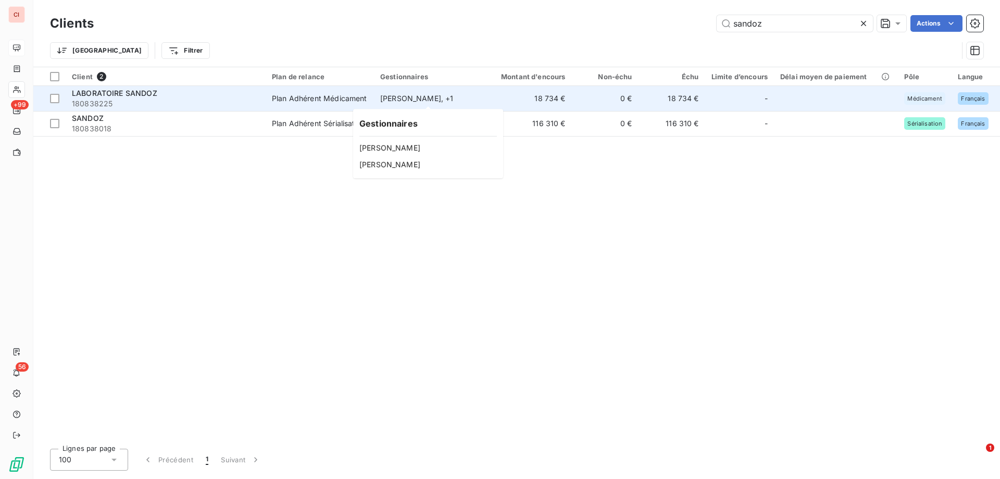
click at [409, 103] on div "[PERSON_NAME] , + 1" at bounding box center [428, 98] width 96 height 10
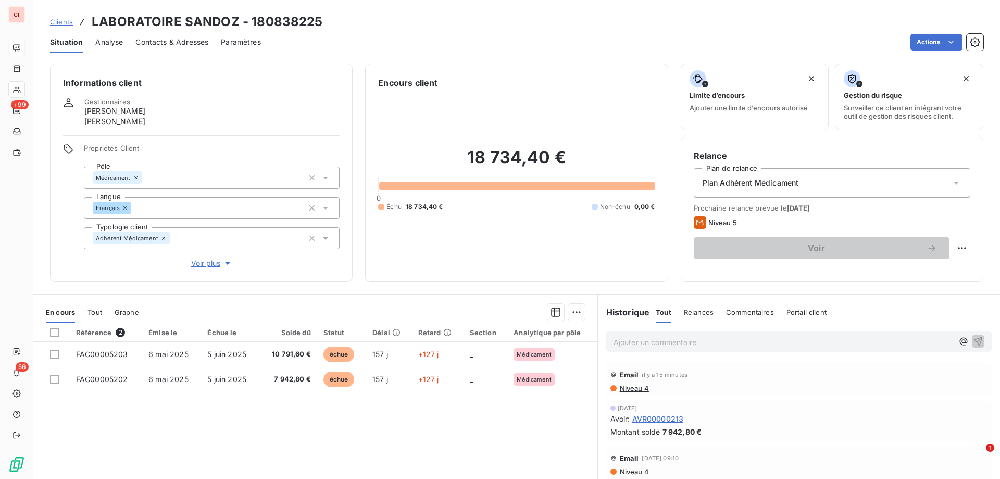
click at [175, 48] on div "Contacts & Adresses" at bounding box center [171, 42] width 73 height 22
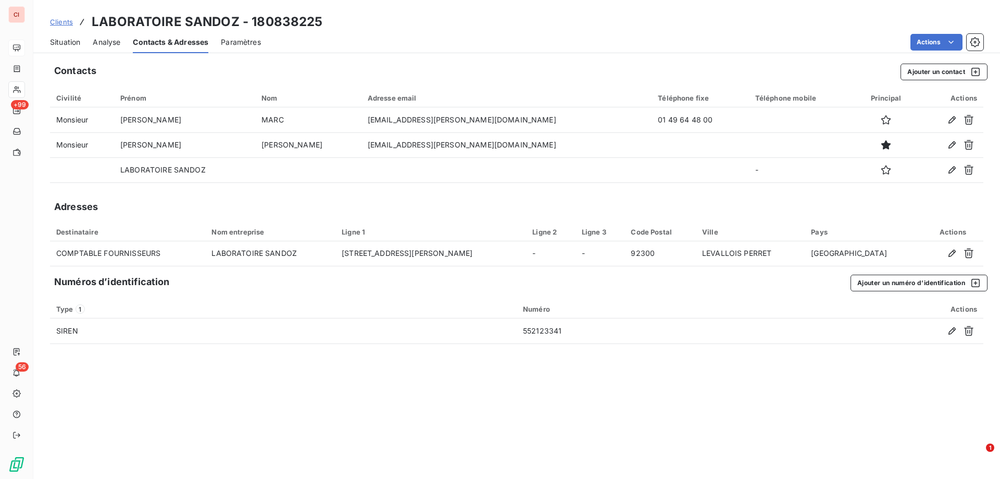
click at [72, 21] on span "Clients" at bounding box center [61, 22] width 23 height 8
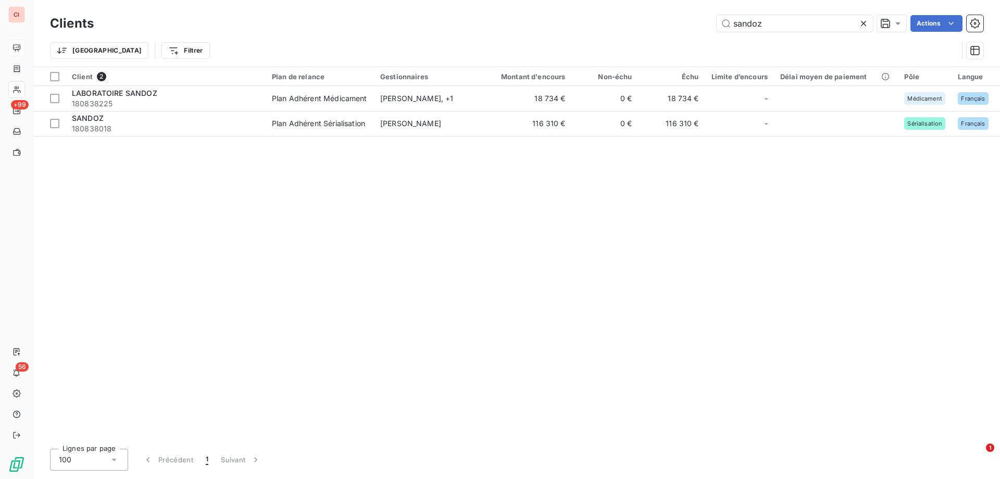
drag, startPoint x: 767, startPoint y: 24, endPoint x: 715, endPoint y: 30, distance: 52.4
click at [716, 30] on input "sandoz" at bounding box center [794, 23] width 156 height 17
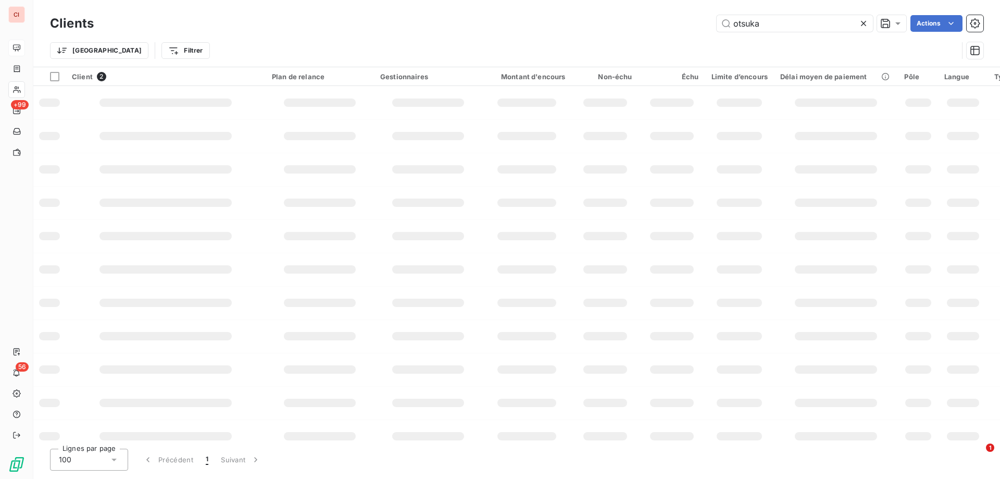
type input "otsuka"
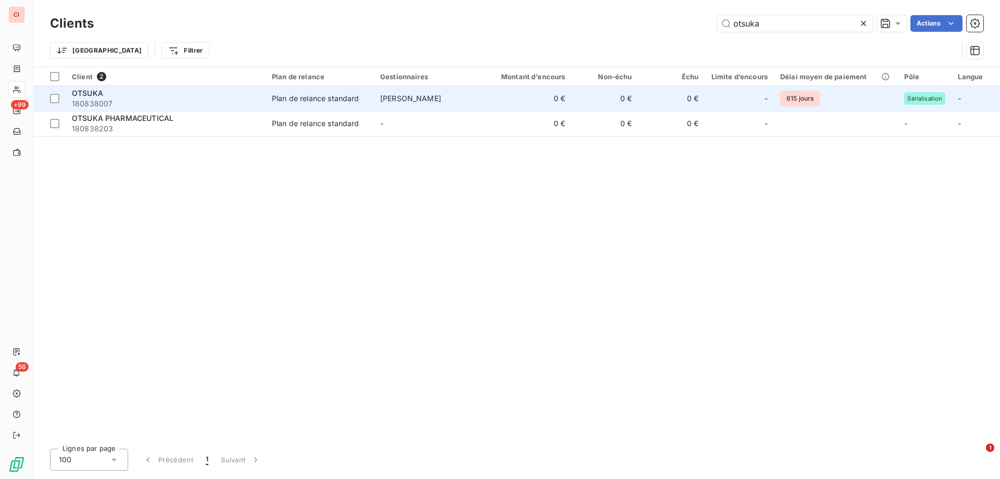
click at [313, 102] on div "Plan de relance standard" at bounding box center [315, 98] width 87 height 10
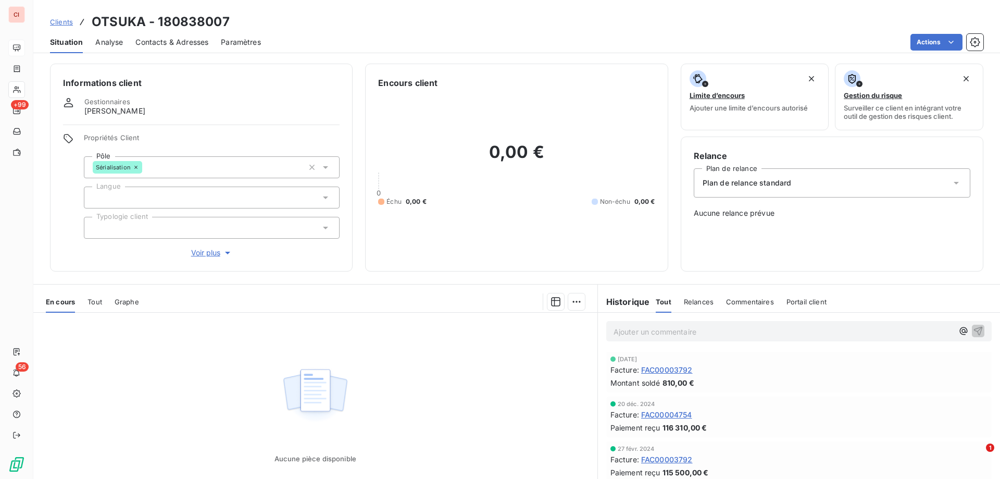
click at [59, 21] on span "Clients" at bounding box center [61, 22] width 23 height 8
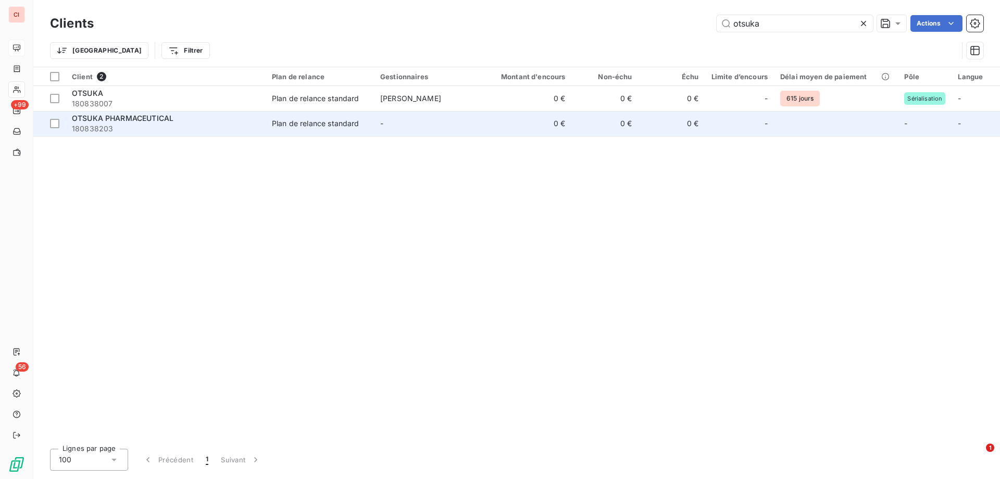
click at [333, 126] on div "Plan de relance standard" at bounding box center [315, 123] width 87 height 10
